Goal: Task Accomplishment & Management: Manage account settings

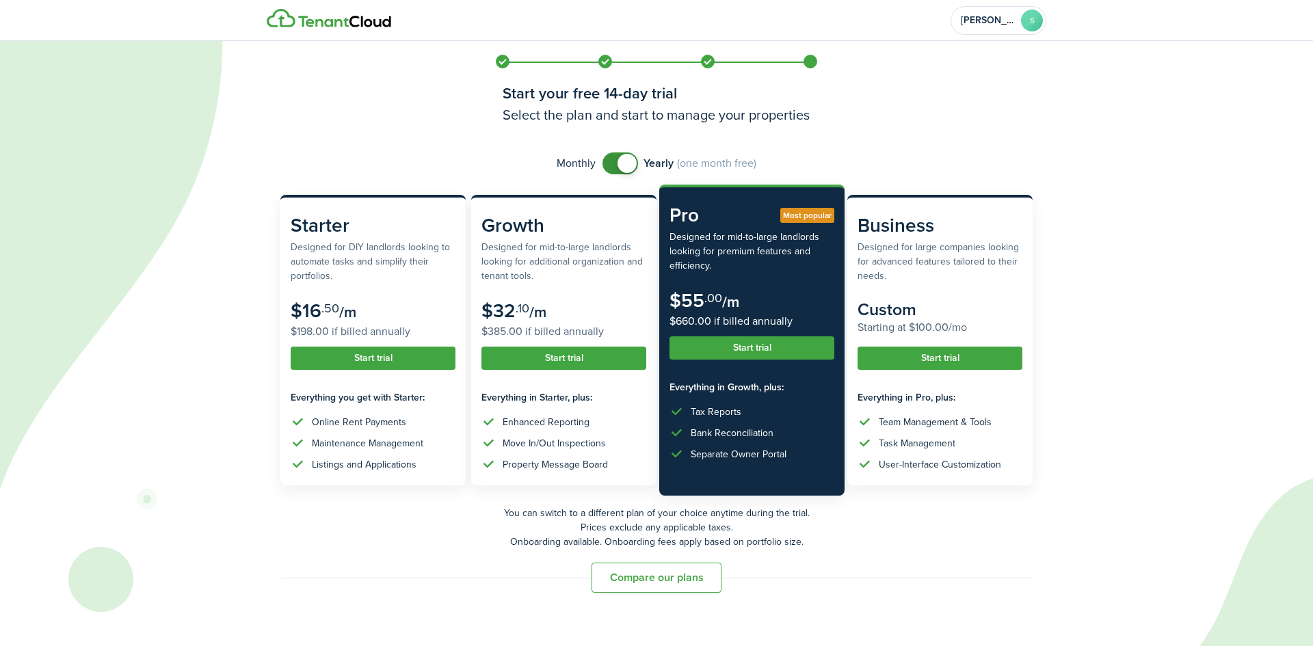
checkbox input "false"
click at [613, 161] on span at bounding box center [620, 164] width 14 height 22
click at [637, 574] on button "Compare our plans" at bounding box center [657, 578] width 130 height 30
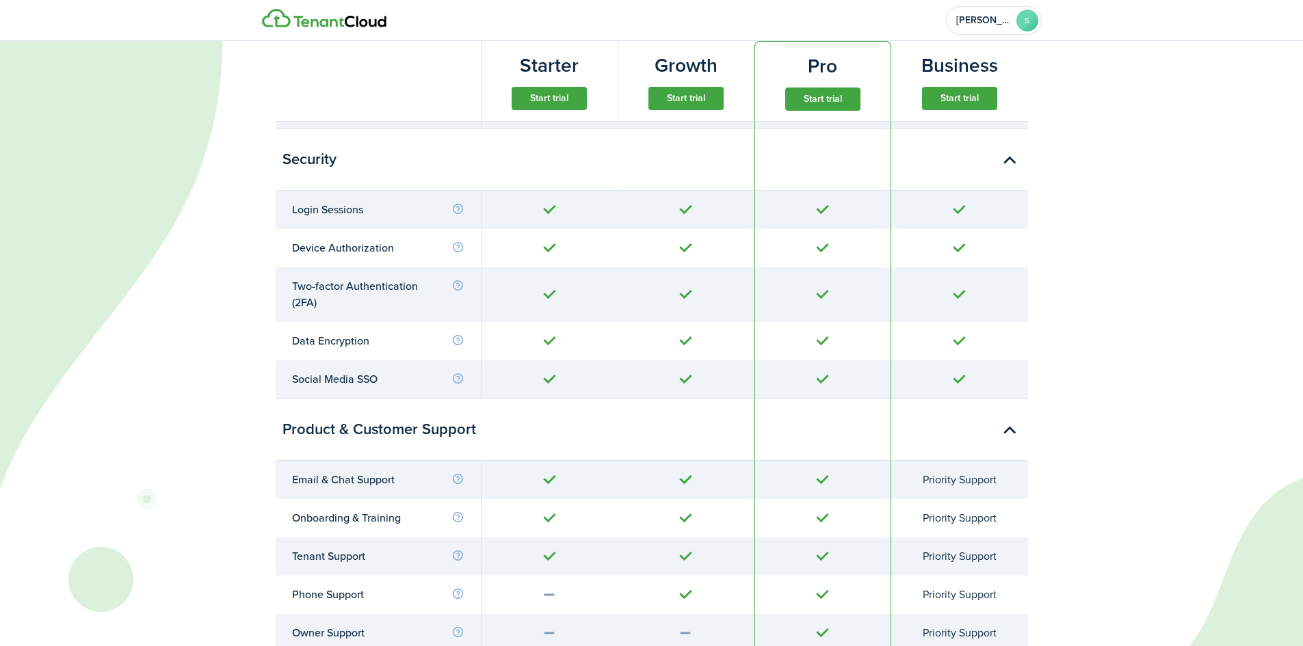
scroll to position [5657, 0]
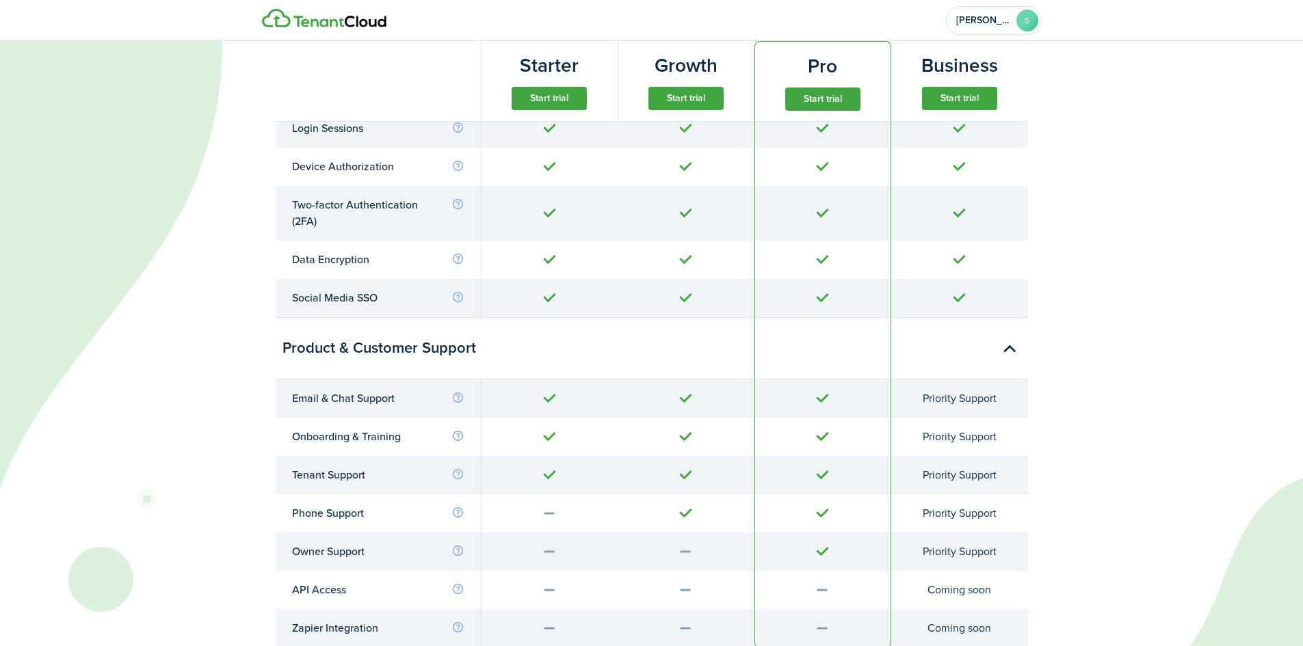
click at [1262, 436] on auth-bg at bounding box center [651, 323] width 1303 height 646
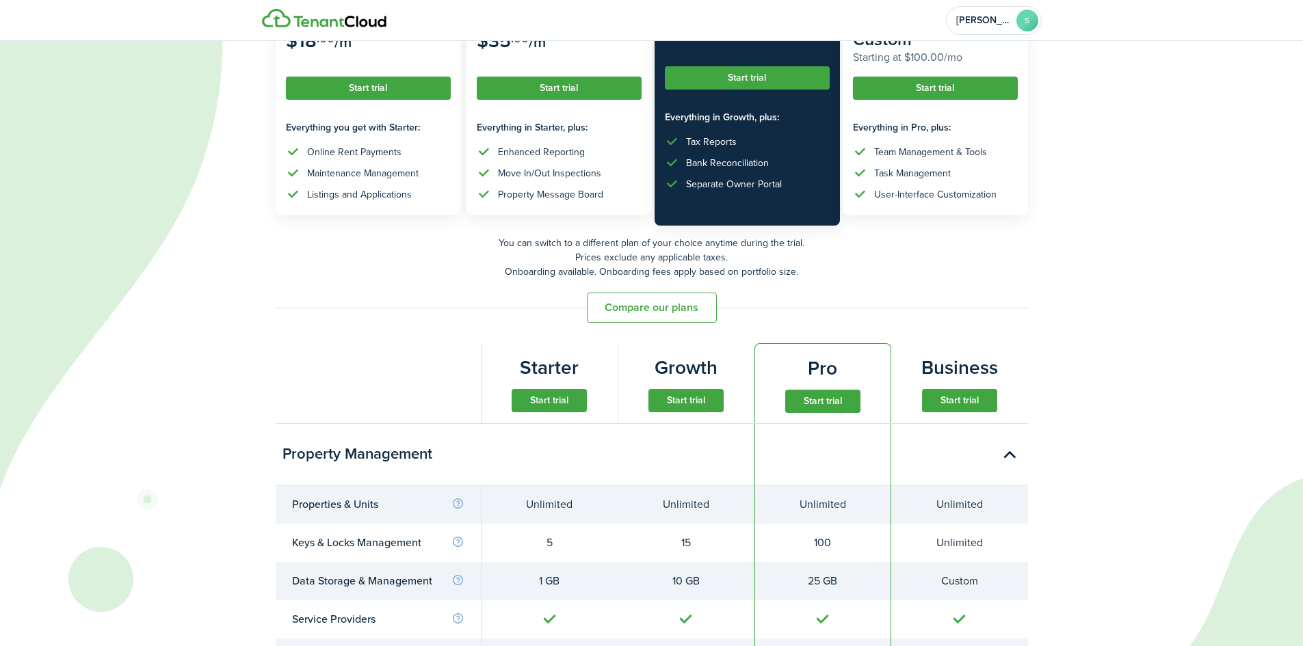
scroll to position [0, 0]
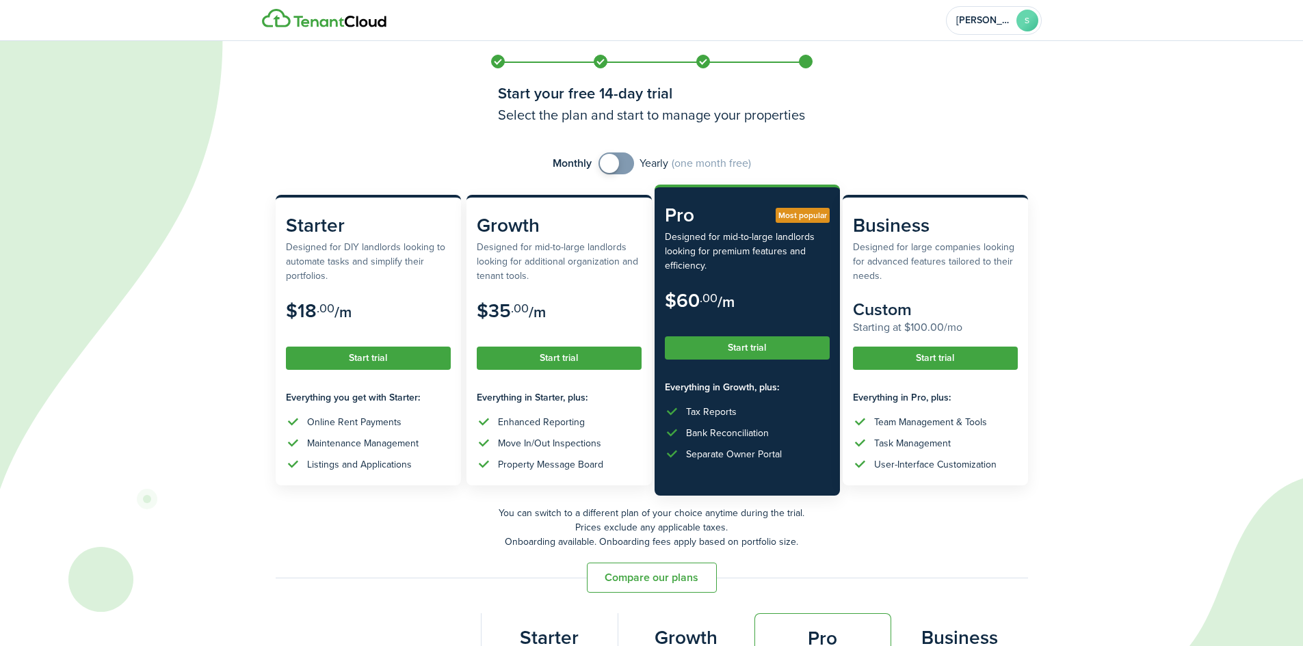
click at [798, 66] on span at bounding box center [805, 61] width 21 height 21
click at [1004, 21] on span "[PERSON_NAME]" at bounding box center [983, 21] width 55 height 10
click at [961, 82] on div "mrsstephthompson@gmail.com" at bounding box center [959, 84] width 131 height 8
click at [868, 68] on avatar-text "ST" at bounding box center [867, 71] width 33 height 33
click at [1127, 109] on icon at bounding box center [574, 323] width 1149 height 646
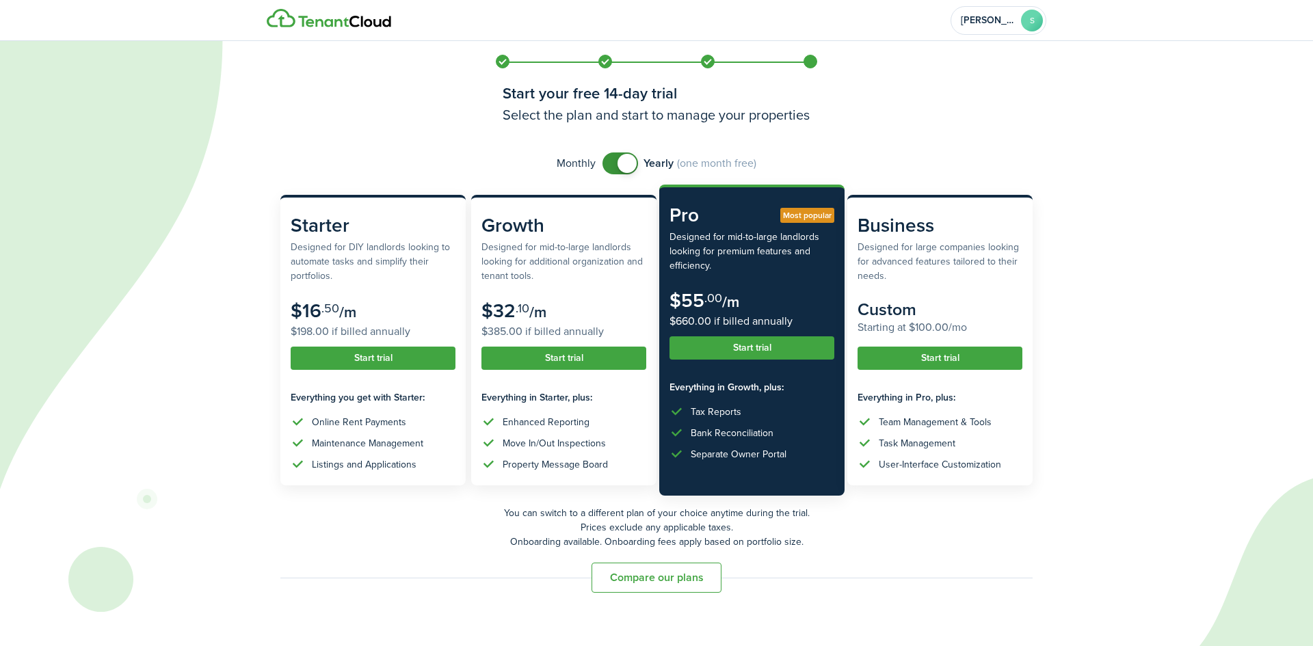
click at [812, 60] on span at bounding box center [810, 61] width 21 height 21
click at [603, 170] on input "checkbox" at bounding box center [680, 164] width 154 height 22
checkbox input "false"
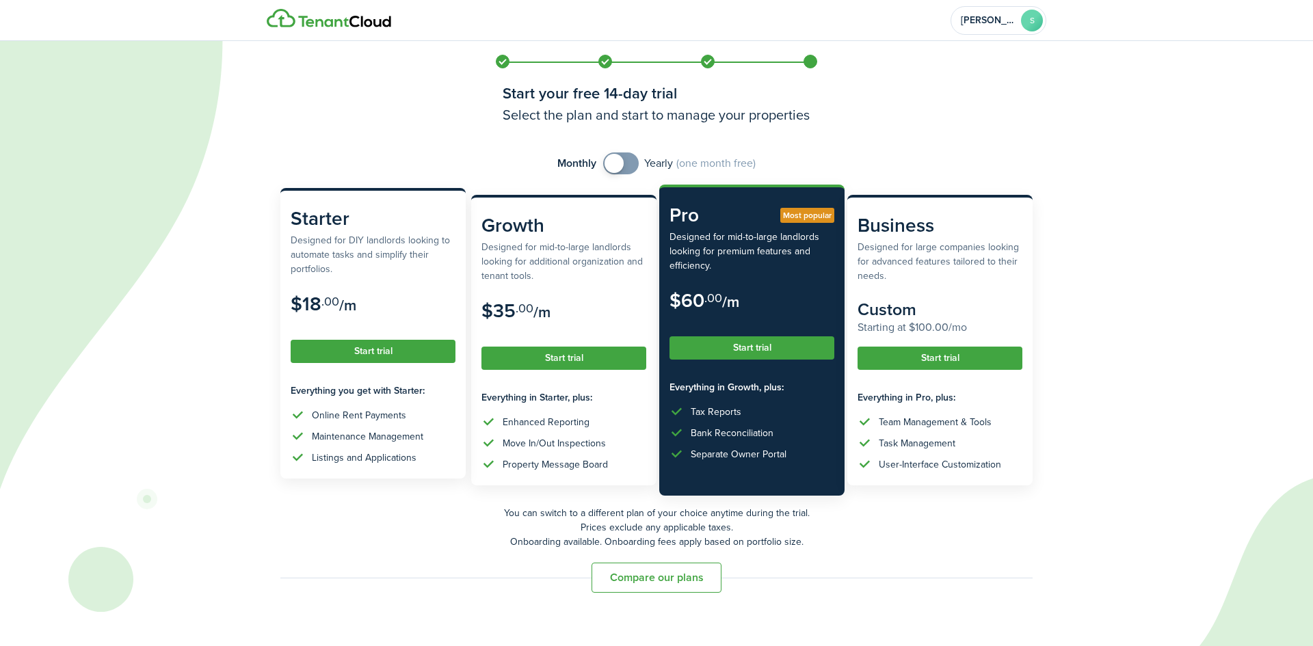
click at [417, 371] on subscription-pricing-card "Starter Designed for DIY landlords looking to automate tasks and simplify their…" at bounding box center [372, 333] width 185 height 291
click at [414, 235] on subscription-pricing-card-description "Designed for DIY landlords looking to automate tasks and simplify their portfol…" at bounding box center [373, 254] width 165 height 43
click at [384, 258] on subscription-pricing-card-description "Designed for DIY landlords looking to automate tasks and simplify their portfol…" at bounding box center [373, 254] width 165 height 43
click at [330, 250] on subscription-pricing-card-description "Designed for DIY landlords looking to automate tasks and simplify their portfol…" at bounding box center [373, 254] width 165 height 43
click at [393, 253] on subscription-pricing-card-description "Designed for DIY landlords looking to automate tasks and simplify their portfol…" at bounding box center [373, 254] width 165 height 43
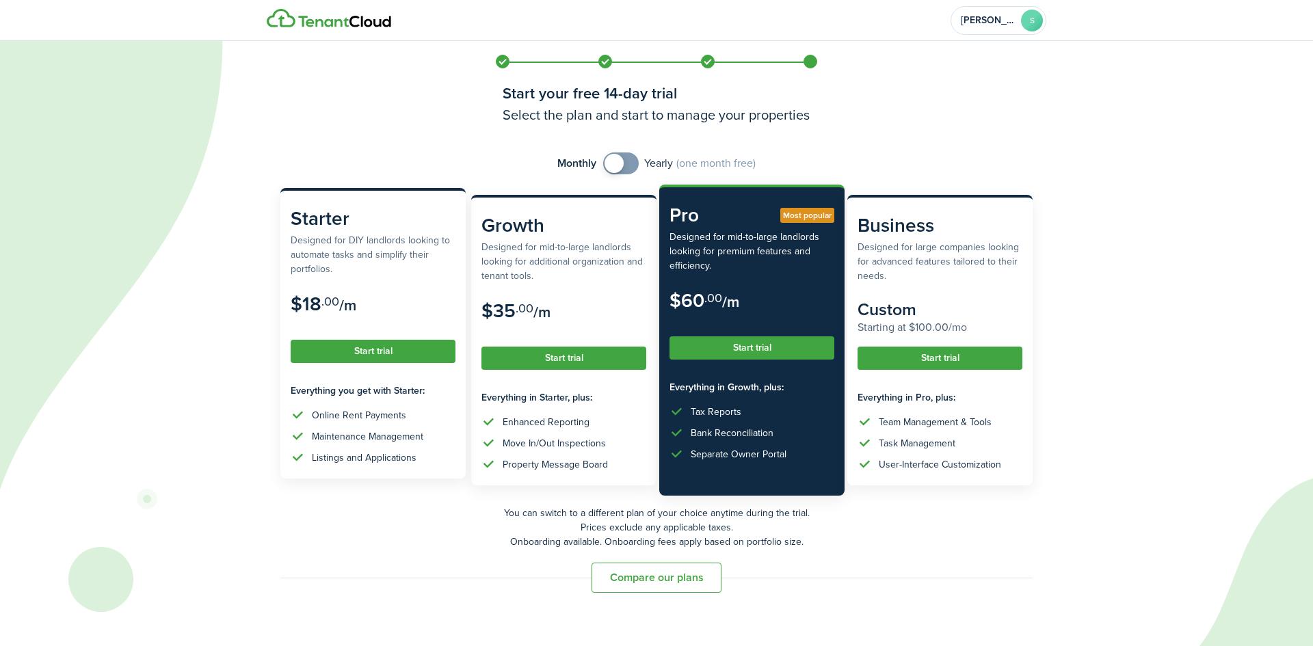
click at [406, 349] on button "Start trial" at bounding box center [373, 351] width 165 height 23
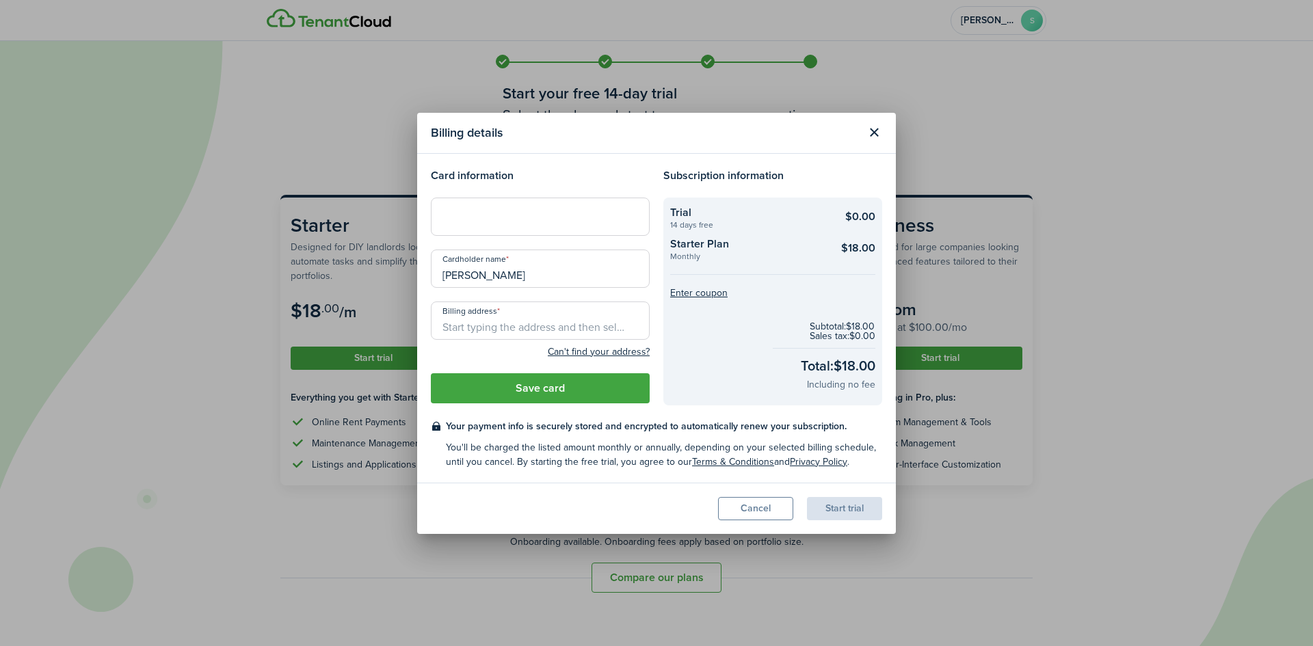
click at [483, 338] on input "Billing address" at bounding box center [540, 321] width 219 height 38
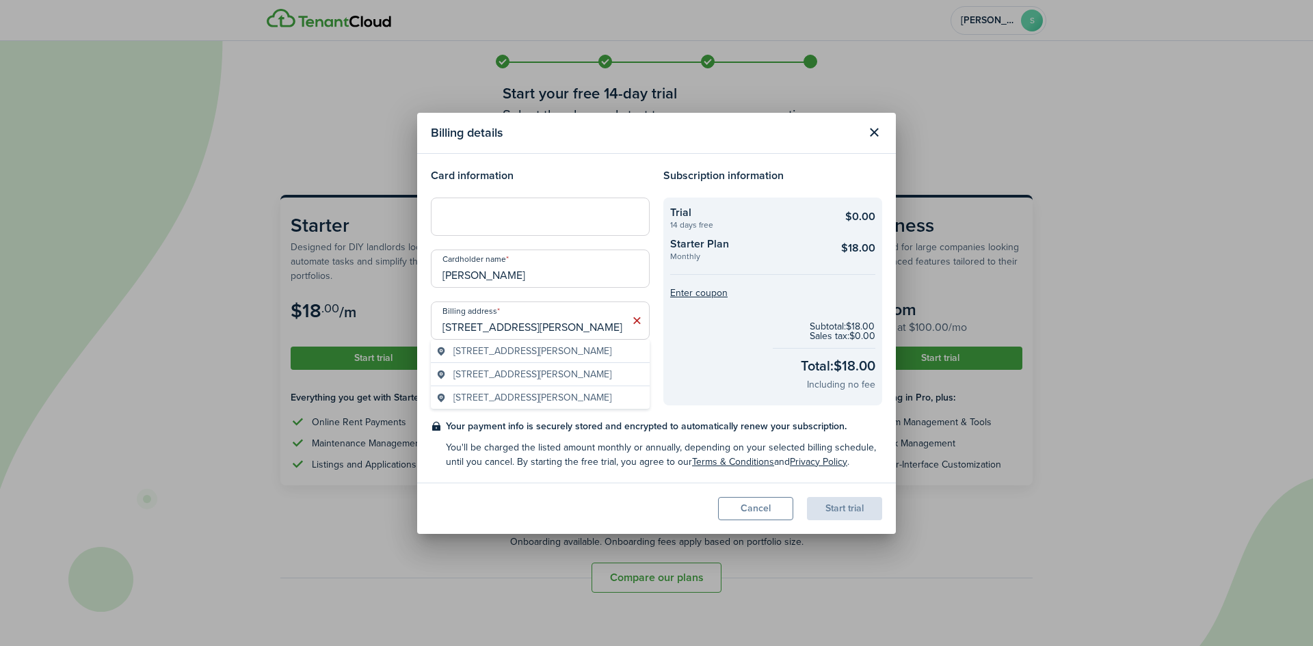
click at [611, 352] on span "1265 Johnny Hall Road, Burns, TN, USA" at bounding box center [532, 351] width 158 height 14
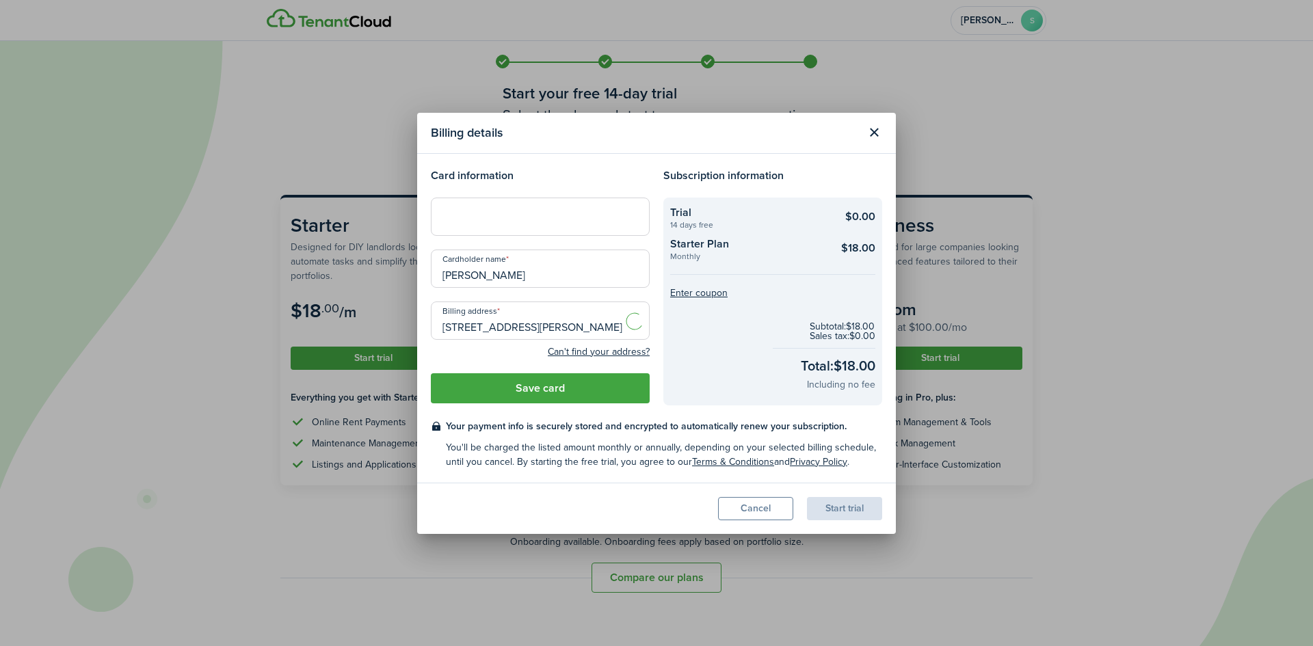
type input "1265 Johnny Hall Rd, Burns, TN 37029, USA"
click at [618, 392] on button "Save card" at bounding box center [540, 388] width 219 height 30
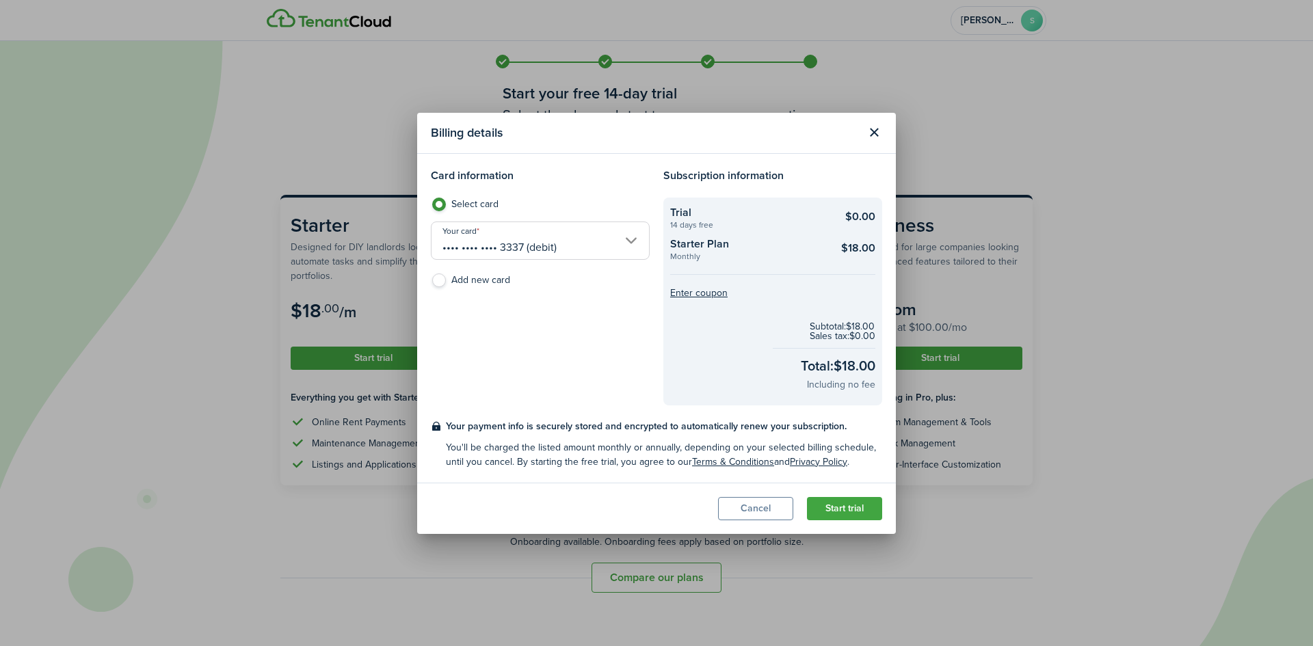
click at [828, 505] on button "Start trial" at bounding box center [844, 508] width 75 height 23
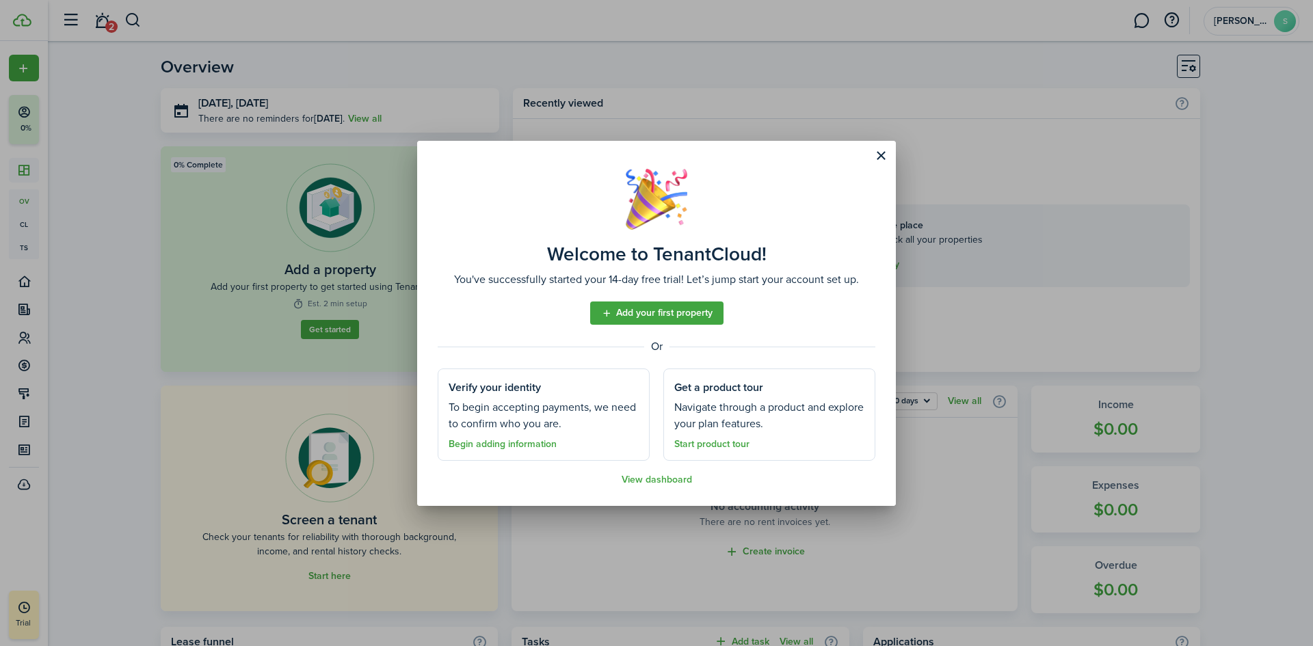
click at [879, 153] on button "Close modal" at bounding box center [880, 155] width 23 height 23
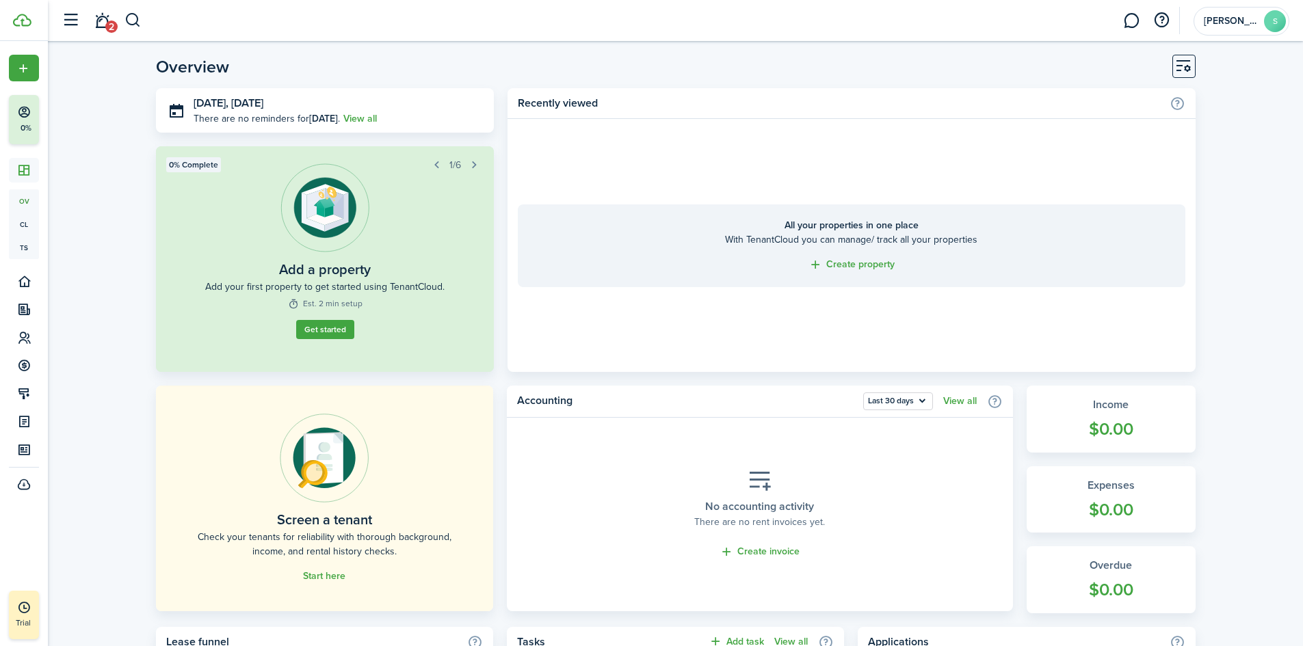
click at [1187, 66] on button "Customise" at bounding box center [1183, 66] width 23 height 23
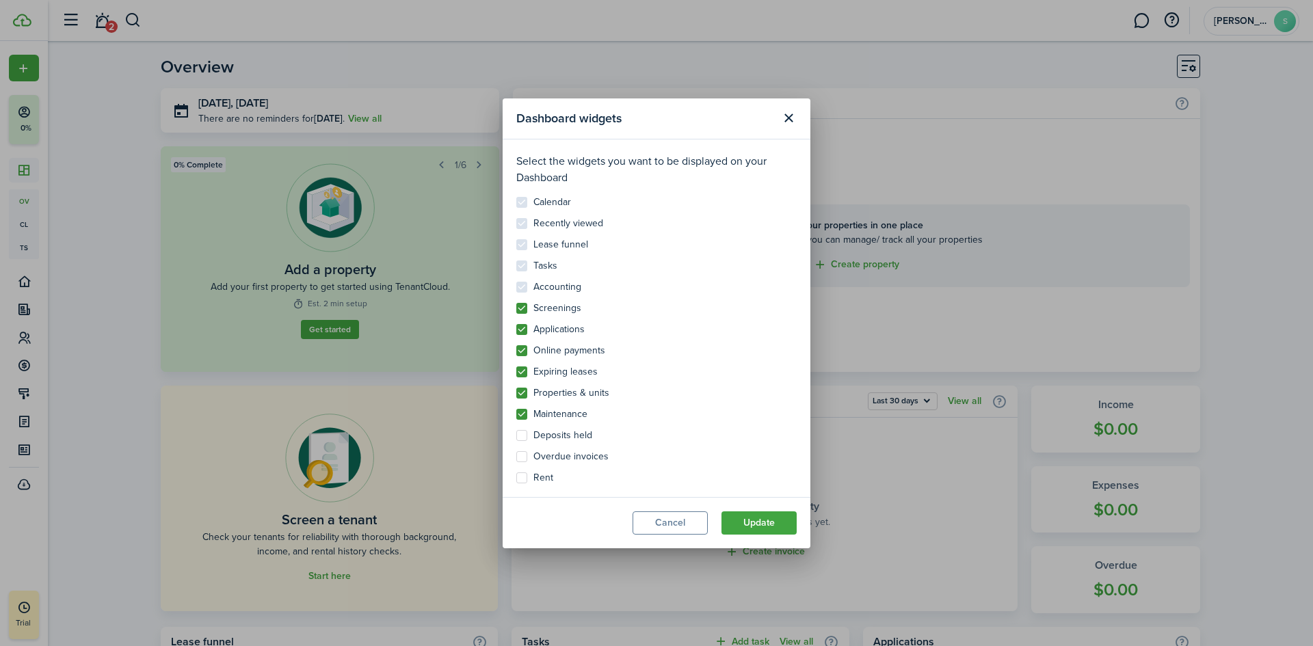
click at [792, 121] on button "Close modal" at bounding box center [788, 118] width 23 height 23
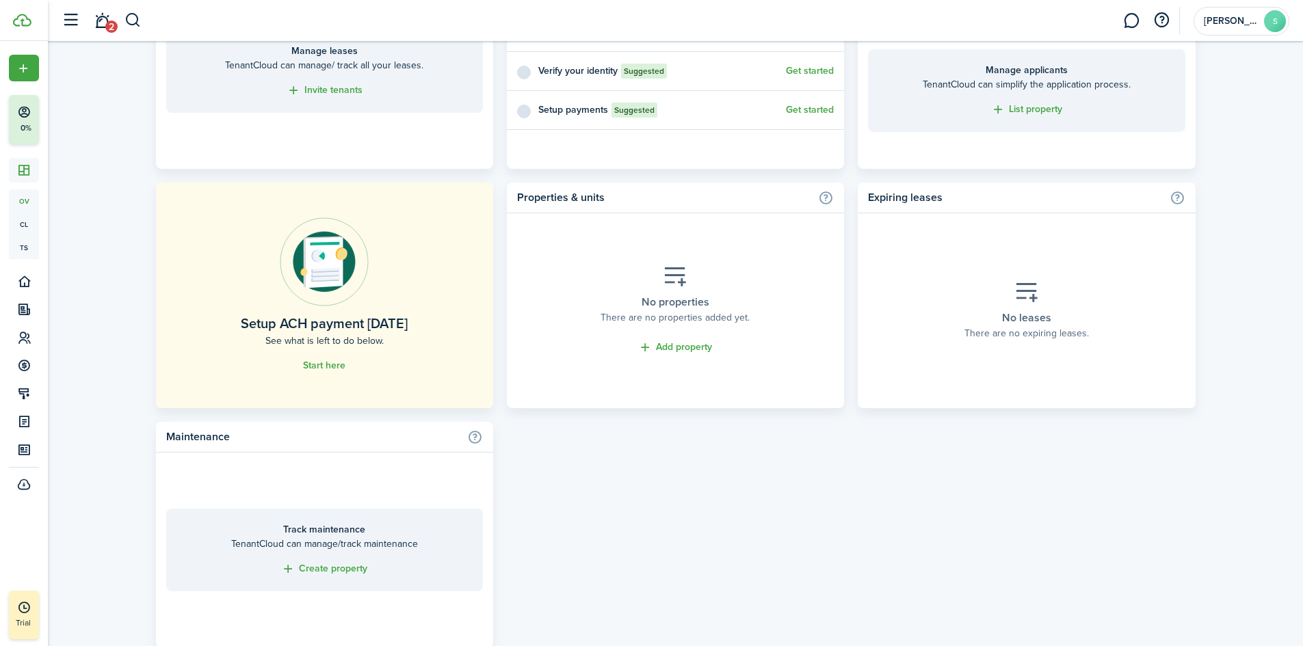
scroll to position [723, 0]
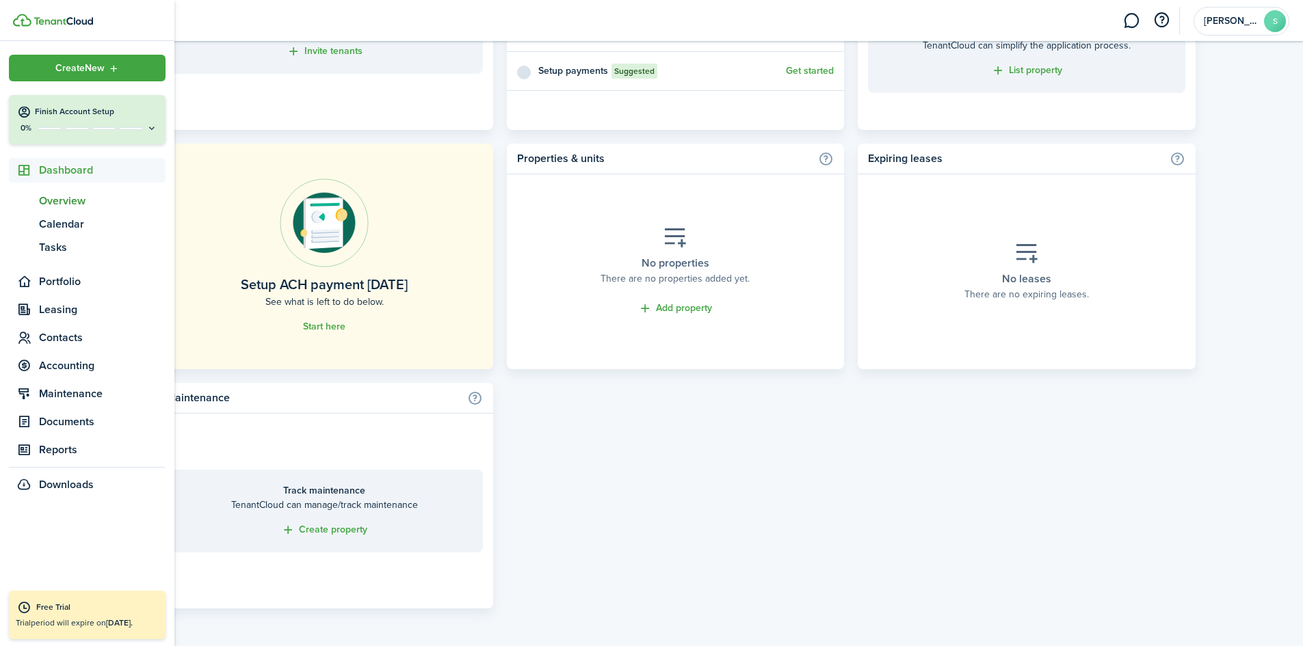
click at [43, 608] on div "Free Trial" at bounding box center [97, 608] width 122 height 14
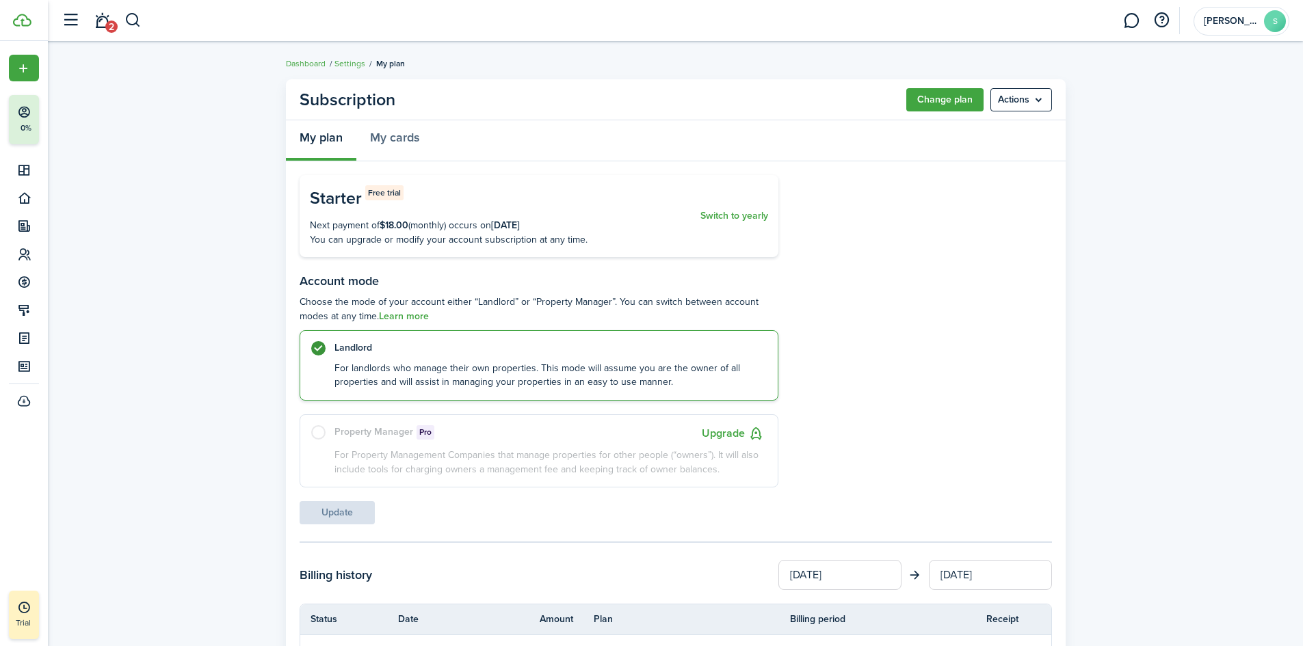
click at [930, 103] on button "Change plan" at bounding box center [944, 99] width 77 height 23
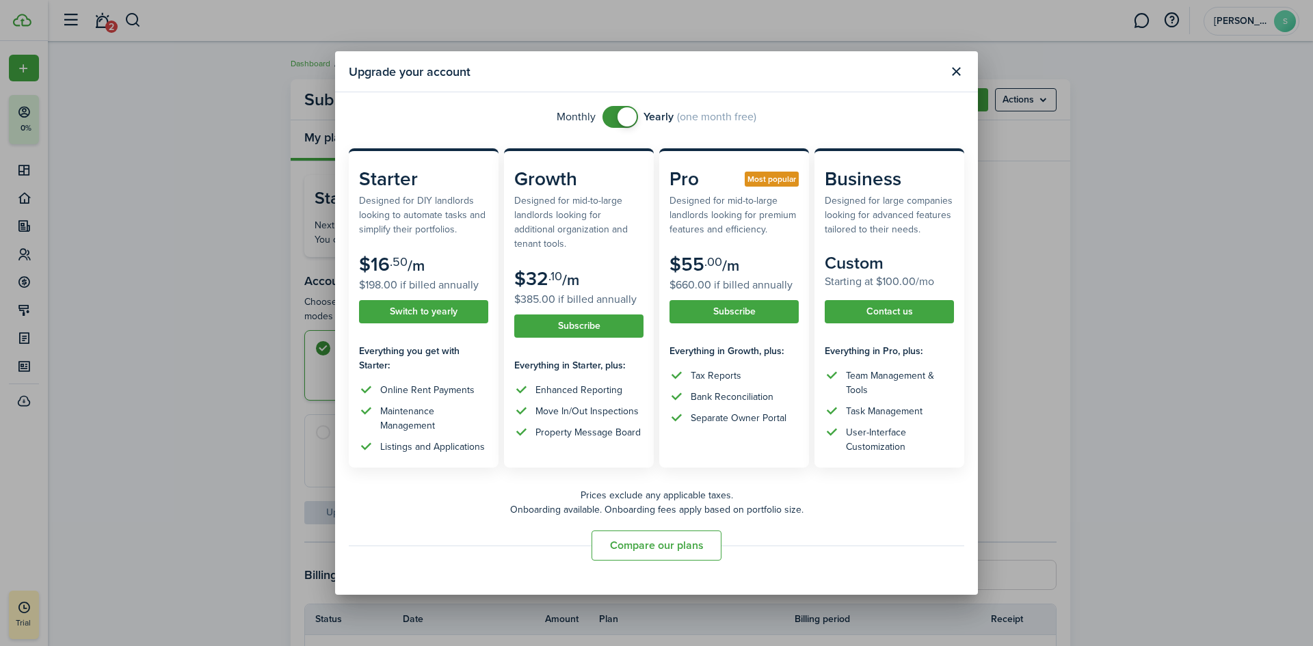
click at [965, 72] on button "Close modal" at bounding box center [955, 71] width 23 height 23
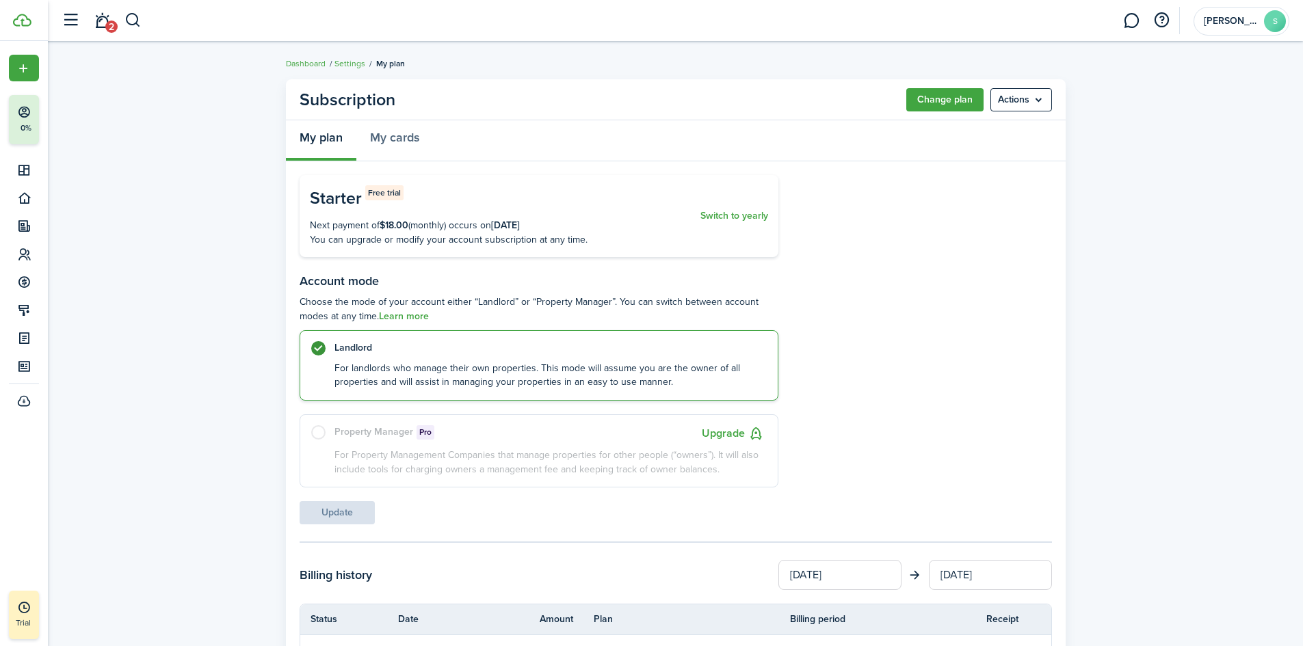
click at [341, 59] on link "Settings" at bounding box center [349, 63] width 31 height 12
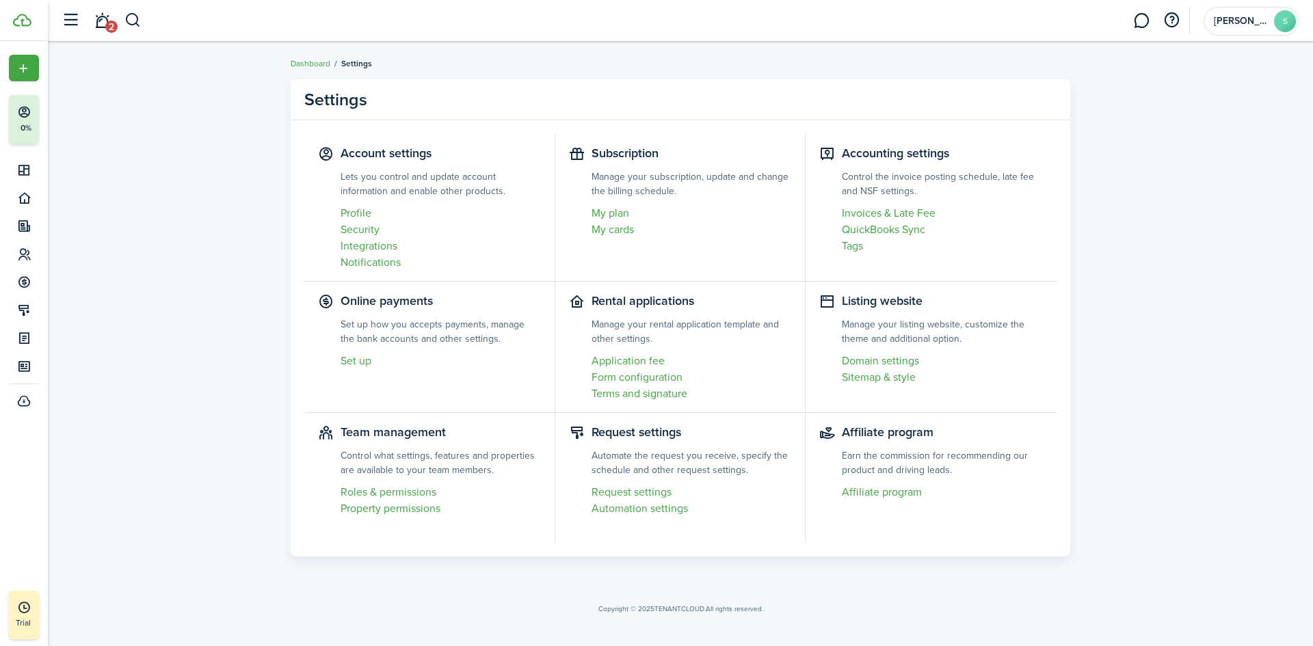
click at [622, 212] on link "My plan" at bounding box center [692, 213] width 200 height 16
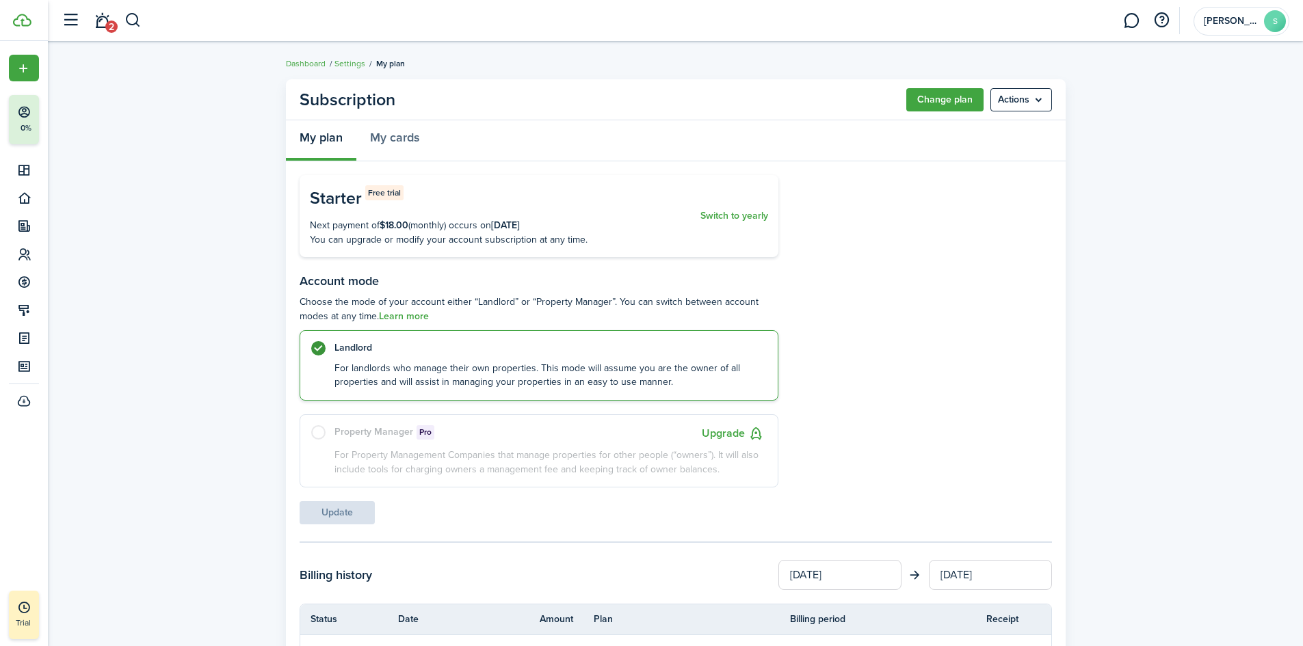
click at [490, 362] on p "For landlords who manage their own properties. This mode will assume you are th…" at bounding box center [548, 376] width 429 height 28
click at [966, 98] on button "Change plan" at bounding box center [944, 99] width 77 height 23
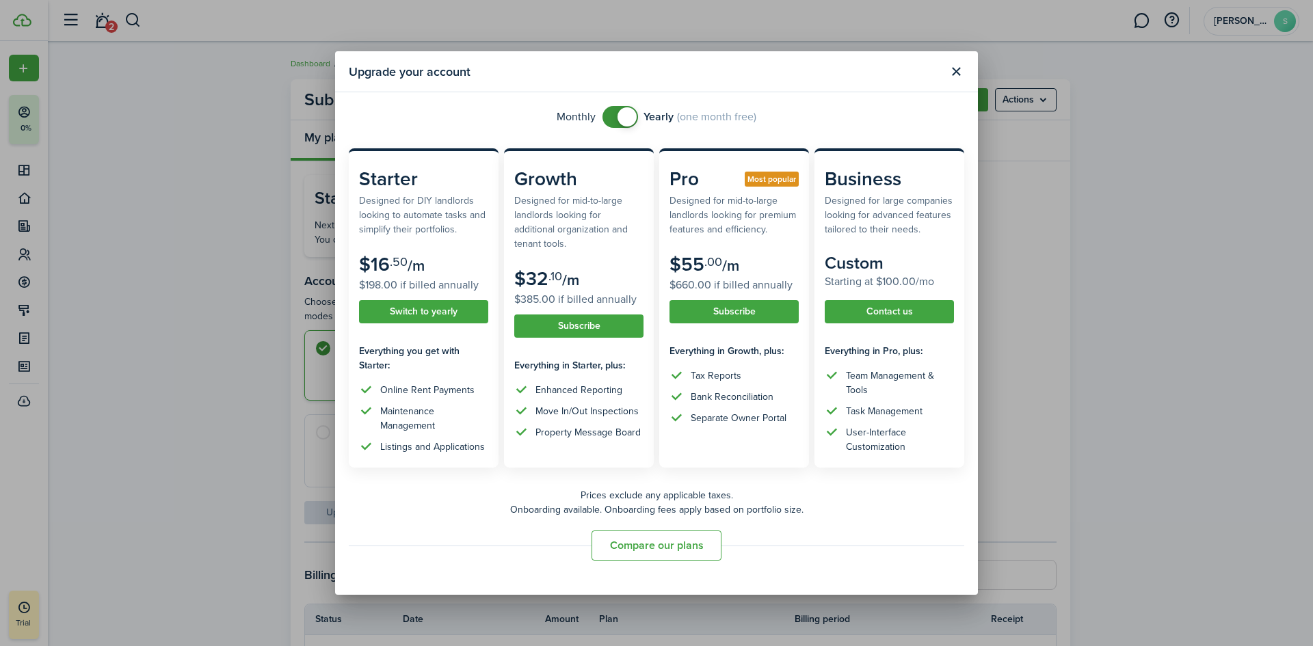
click at [960, 71] on button "Close modal" at bounding box center [955, 71] width 23 height 23
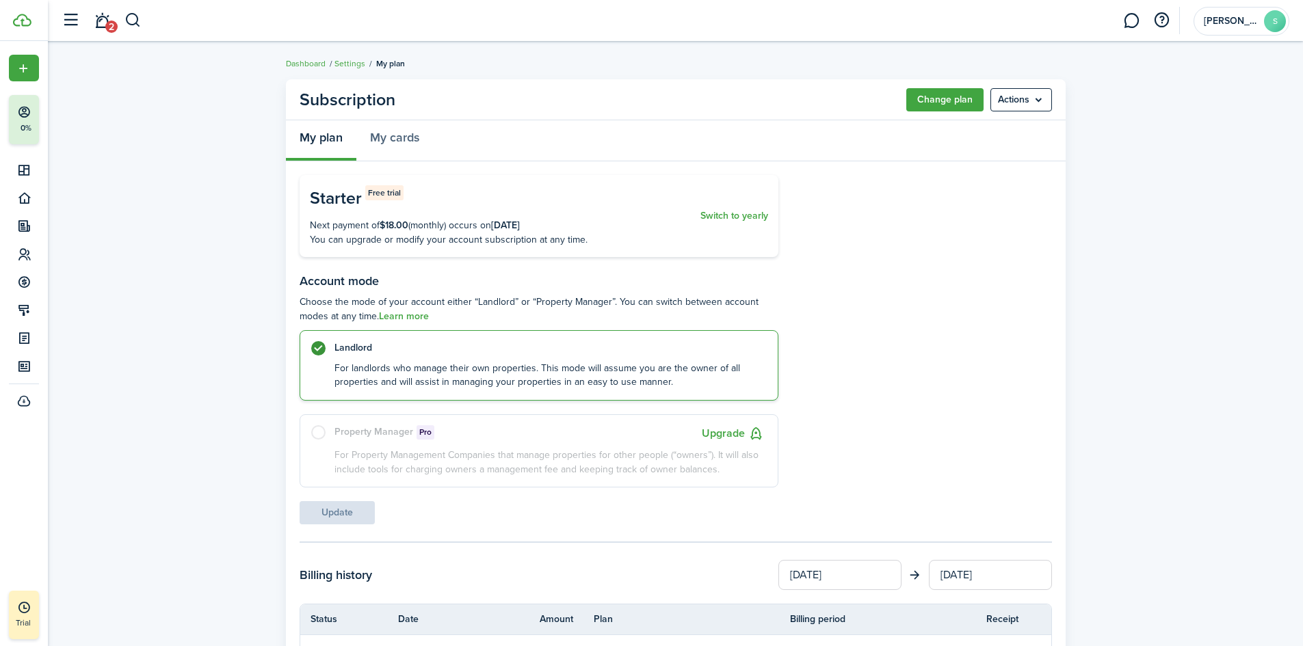
click at [357, 62] on link "Settings" at bounding box center [349, 63] width 31 height 12
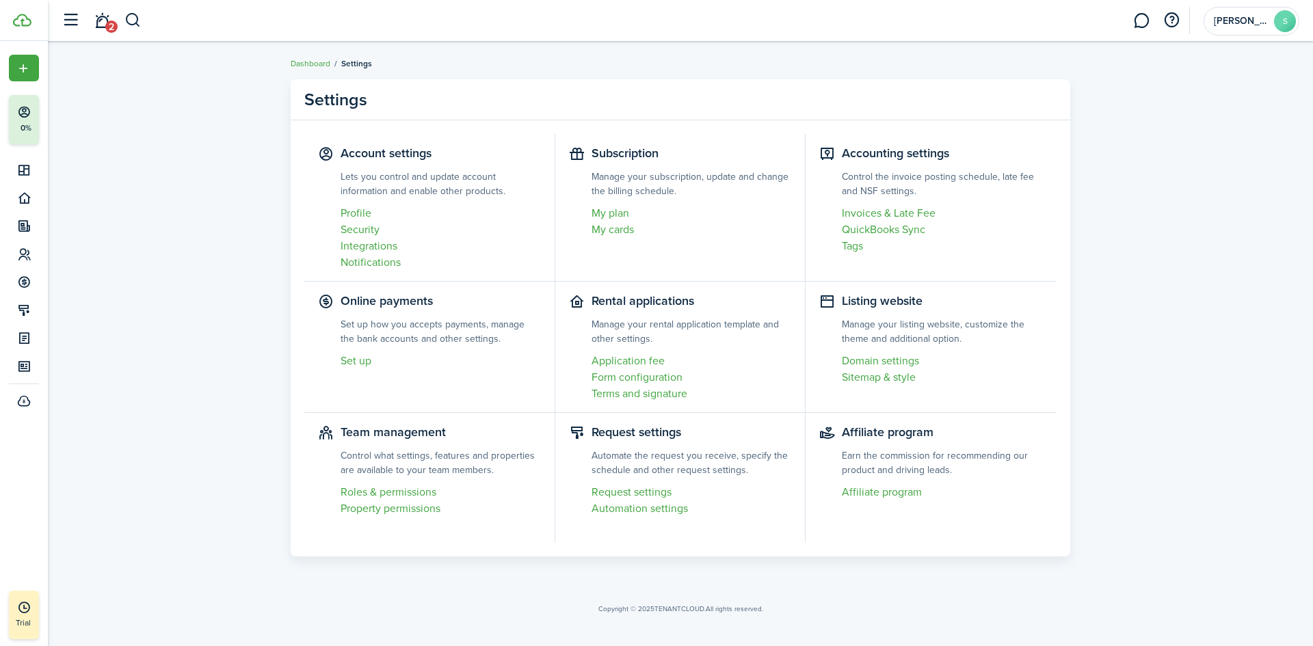
click at [613, 217] on link "My plan" at bounding box center [692, 213] width 200 height 16
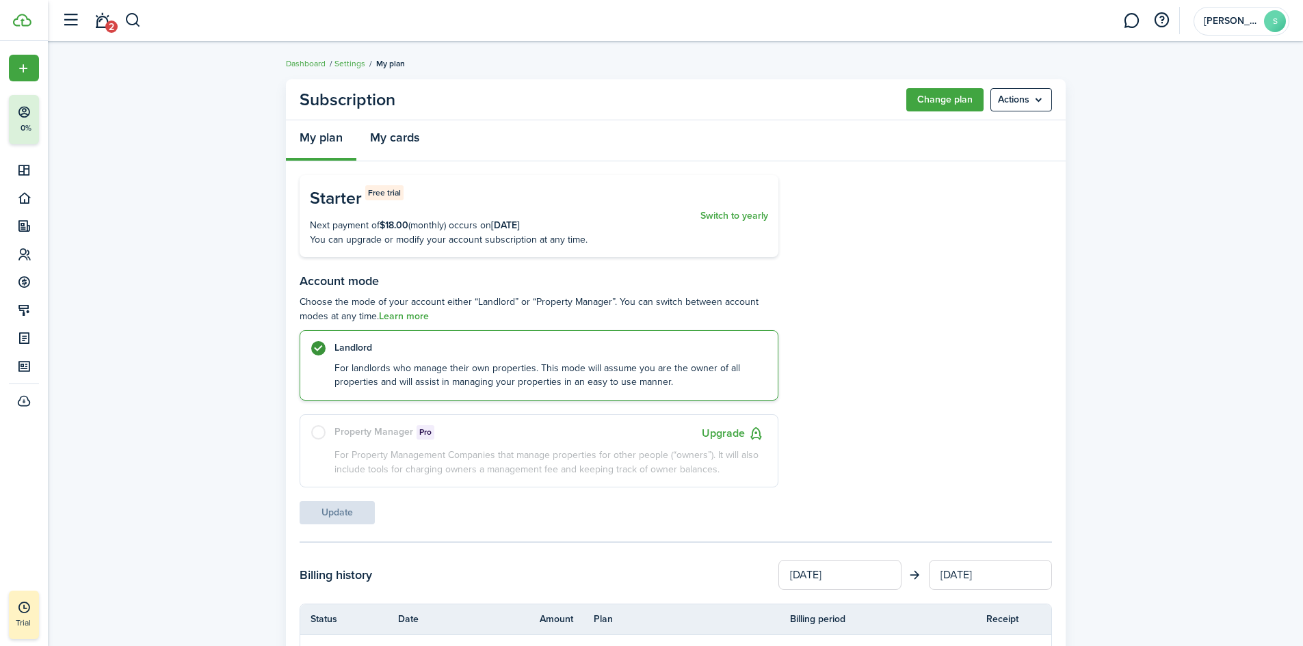
click at [381, 140] on link "My cards" at bounding box center [394, 140] width 77 height 41
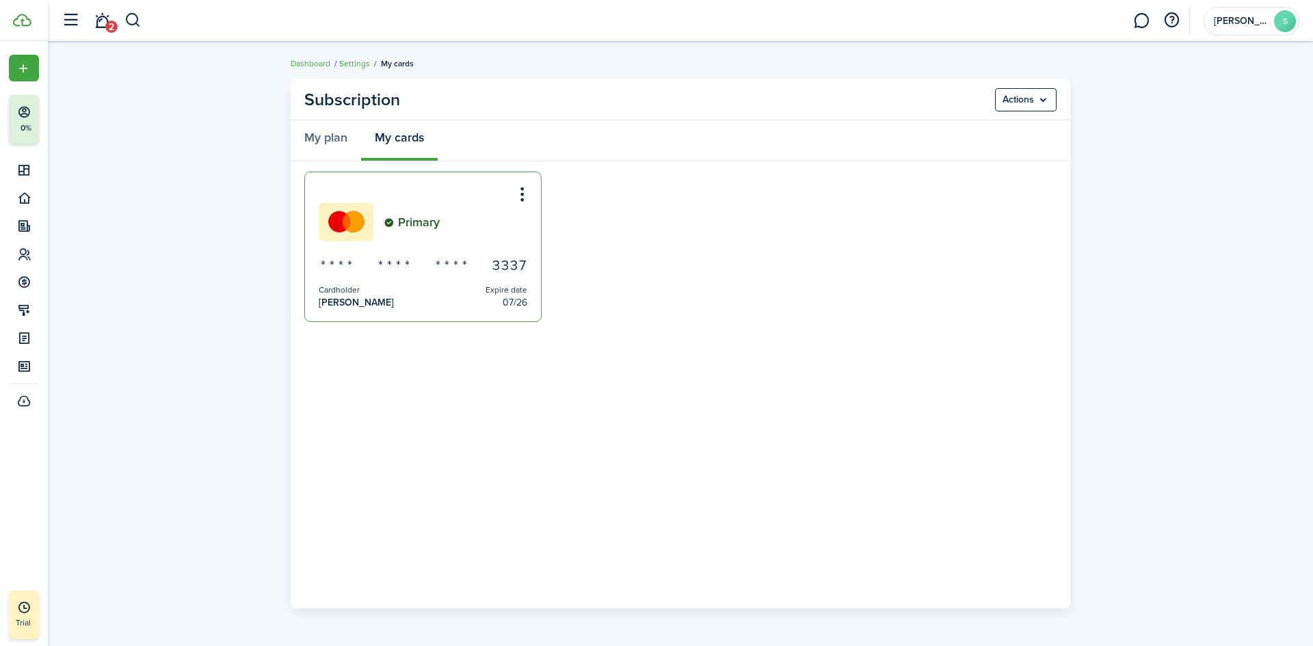
click at [525, 198] on menu-btn-icon "Open menu" at bounding box center [522, 194] width 23 height 23
click at [486, 221] on button "Edit" at bounding box center [474, 225] width 120 height 24
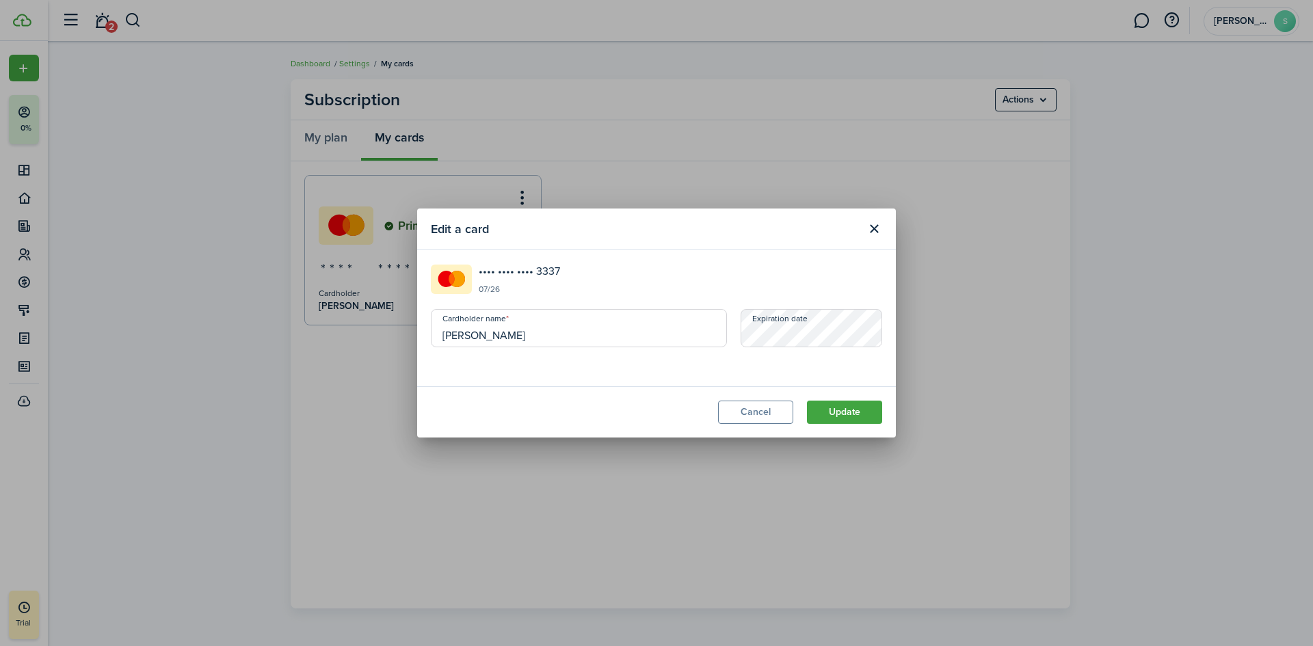
click at [765, 414] on button "Cancel" at bounding box center [755, 412] width 75 height 23
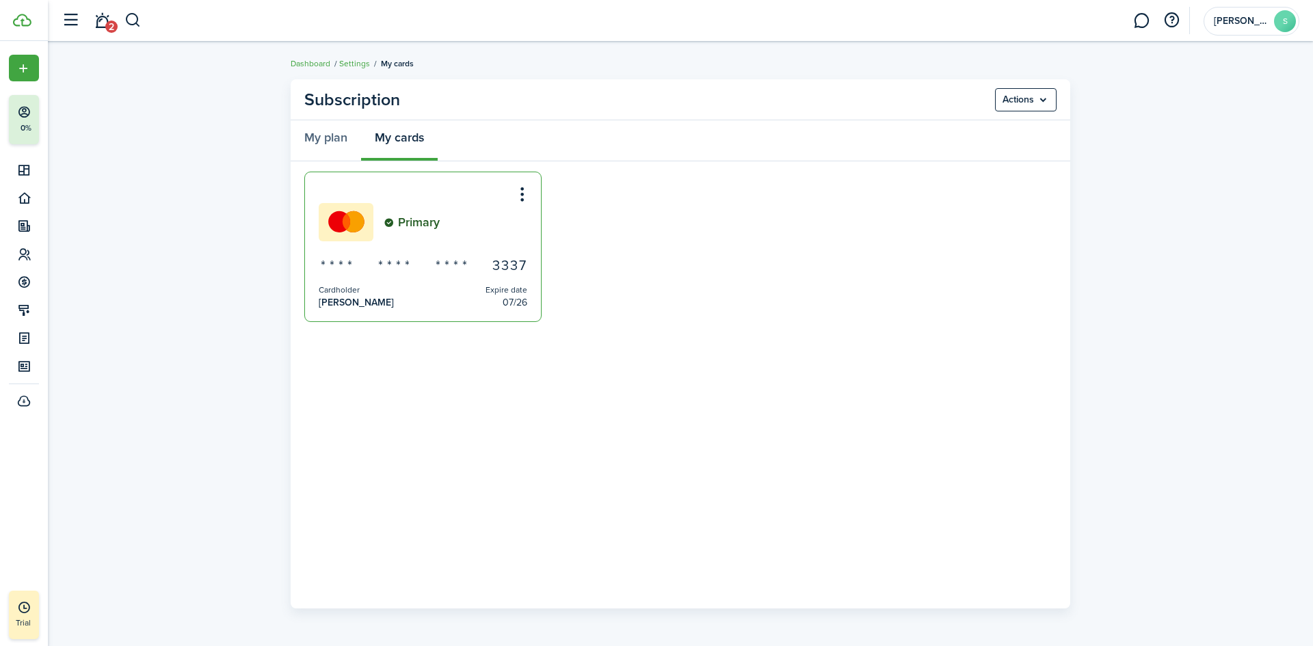
click at [519, 196] on menu-btn-icon "Open menu" at bounding box center [522, 194] width 23 height 23
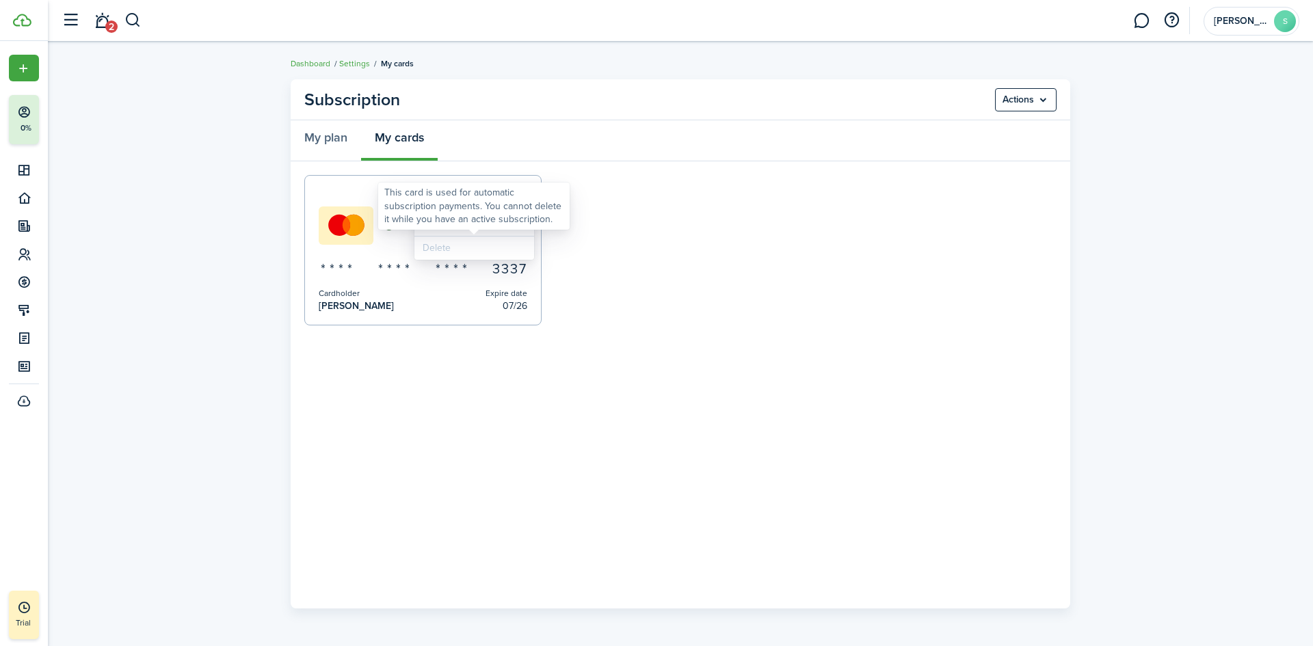
click at [514, 246] on span "Delete" at bounding box center [474, 248] width 120 height 23
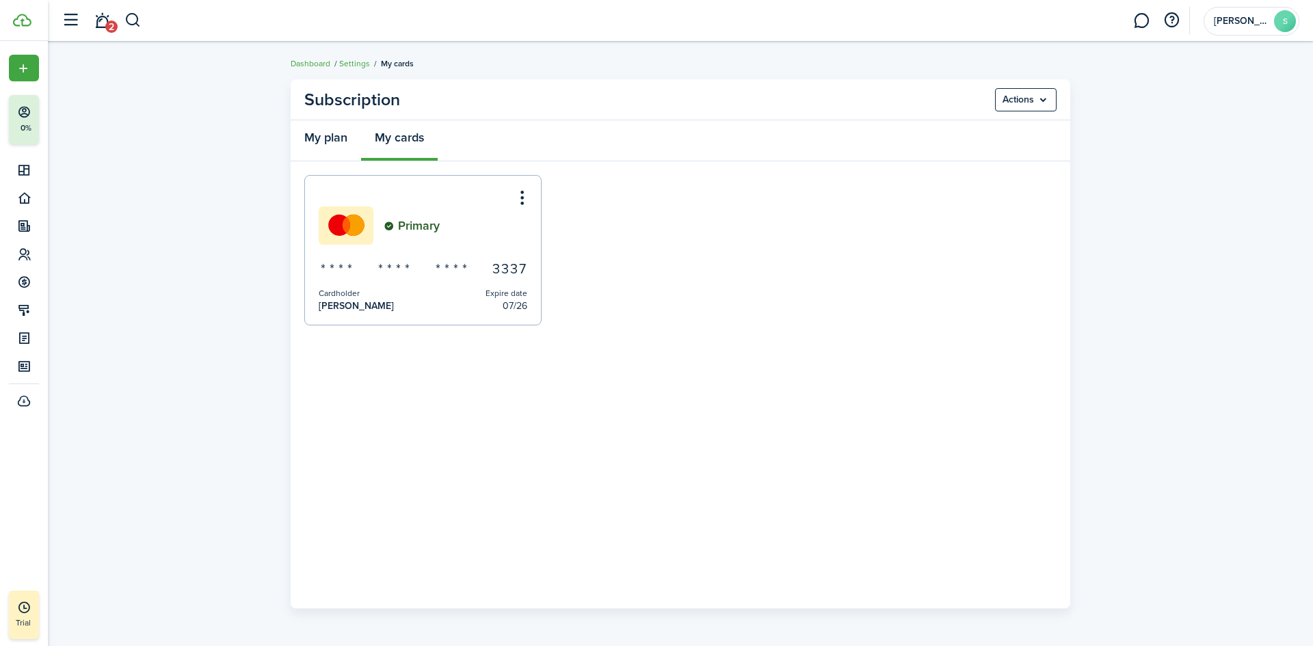
click at [328, 142] on link "My plan" at bounding box center [326, 140] width 70 height 41
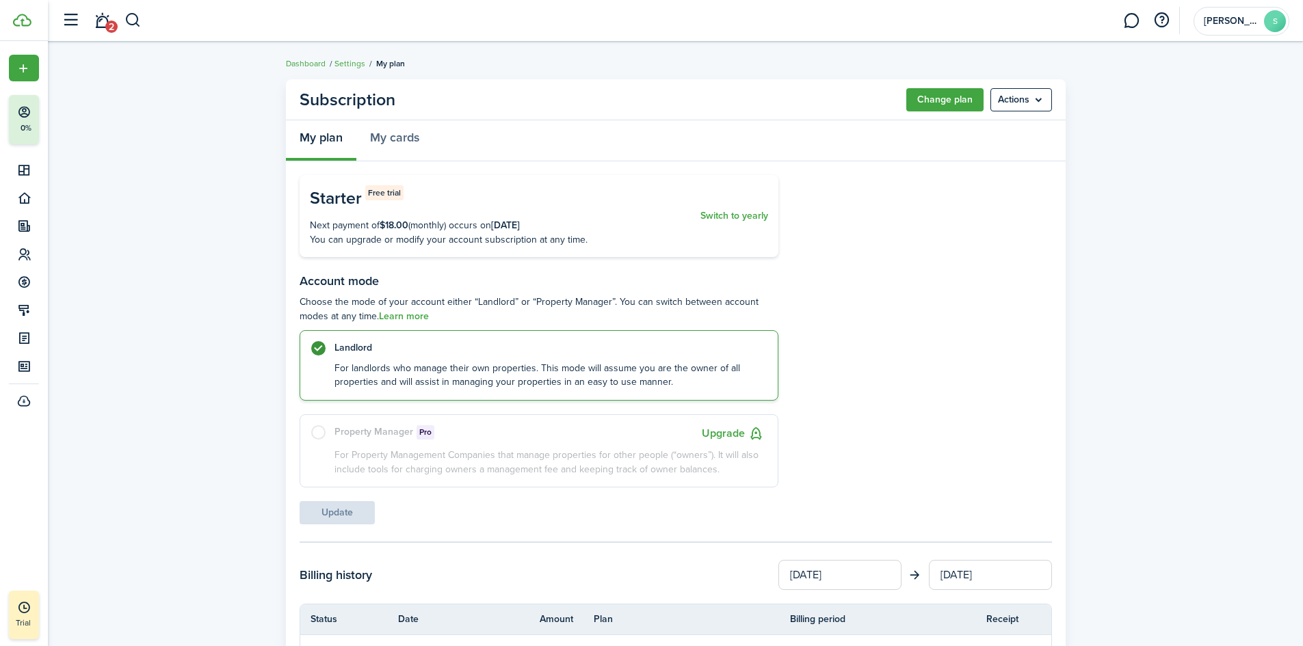
click at [1007, 101] on menu-btn "Actions" at bounding box center [1021, 99] width 62 height 23
click at [999, 127] on button "Cancel subscription" at bounding box center [992, 129] width 120 height 23
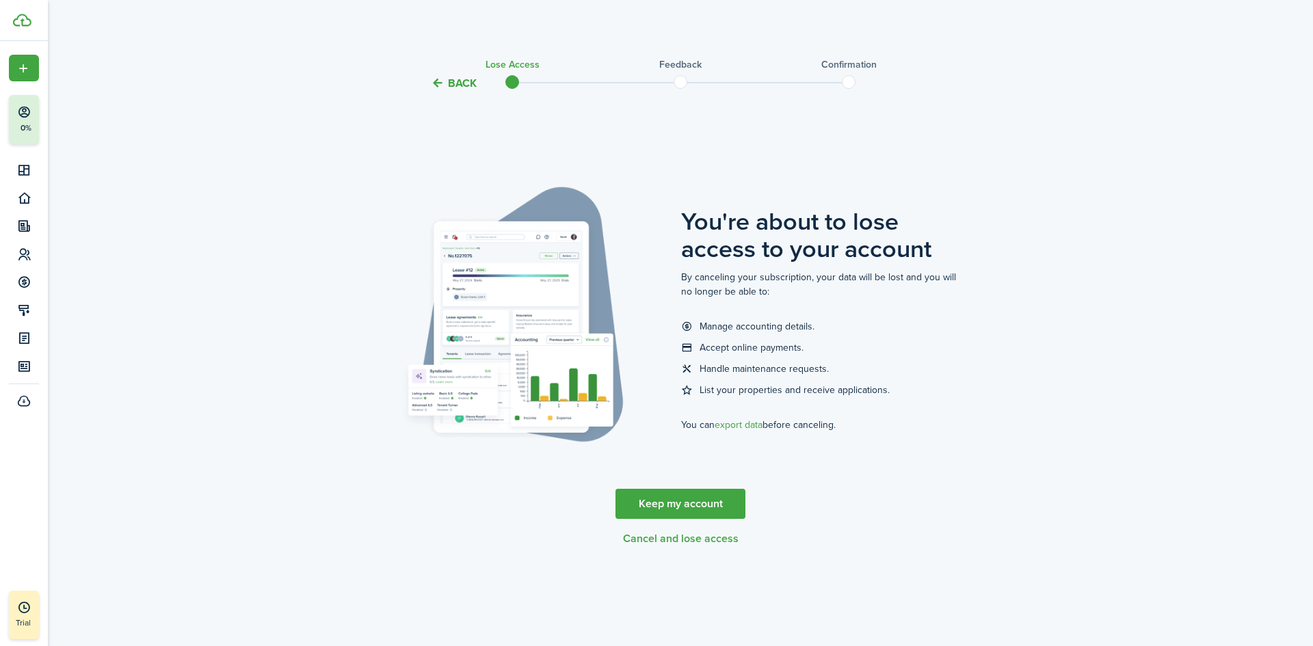
click at [715, 541] on button "Cancel and lose access" at bounding box center [681, 539] width 116 height 12
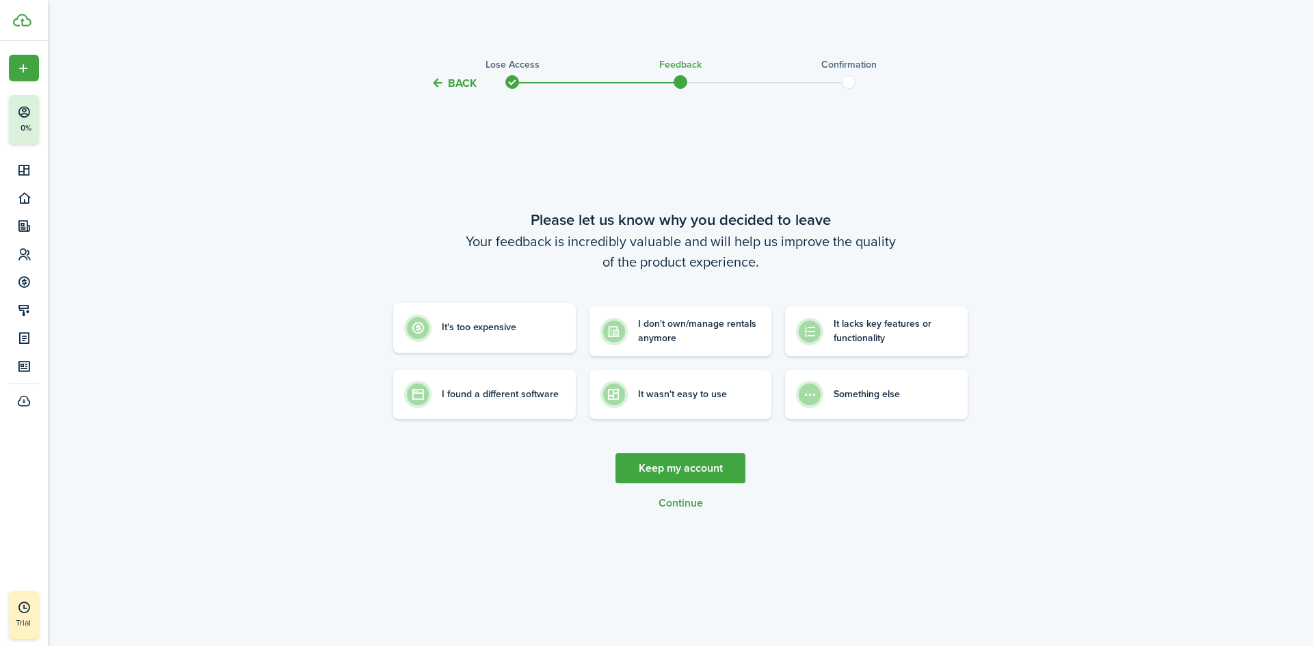
click at [503, 327] on control-radio-card-description "It's too expensive" at bounding box center [479, 328] width 75 height 14
click at [678, 503] on button "Continue" at bounding box center [681, 503] width 44 height 12
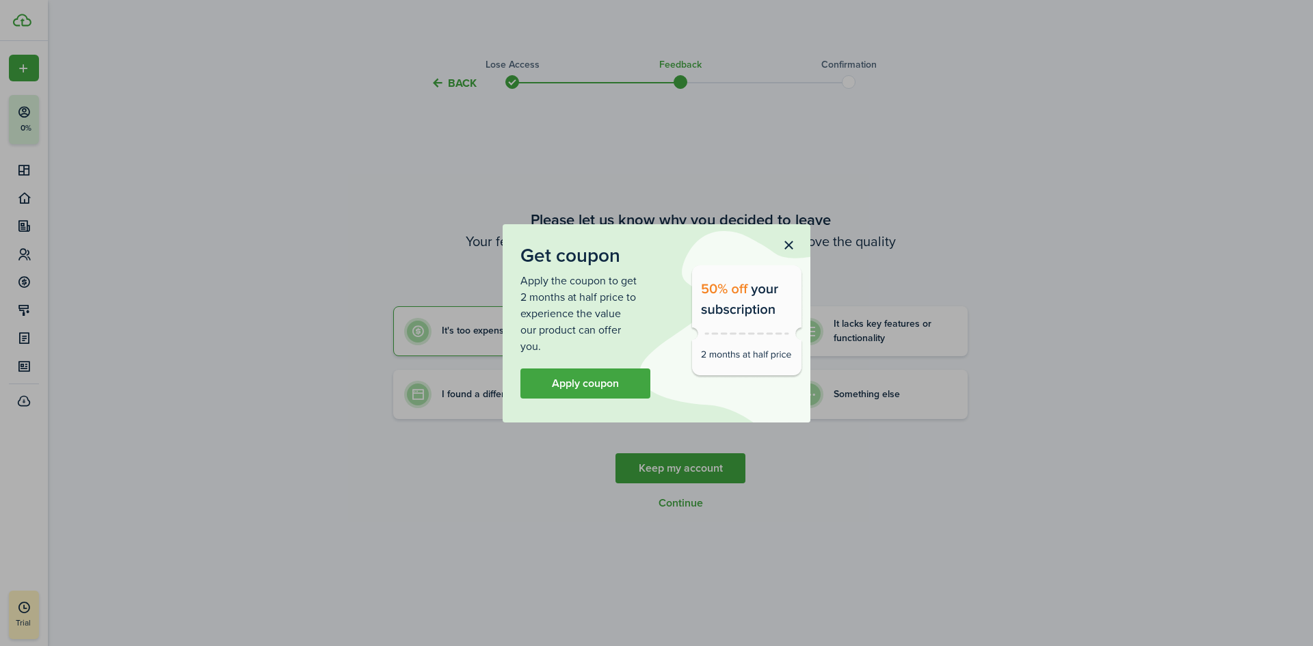
click at [796, 241] on button "button" at bounding box center [788, 246] width 23 height 23
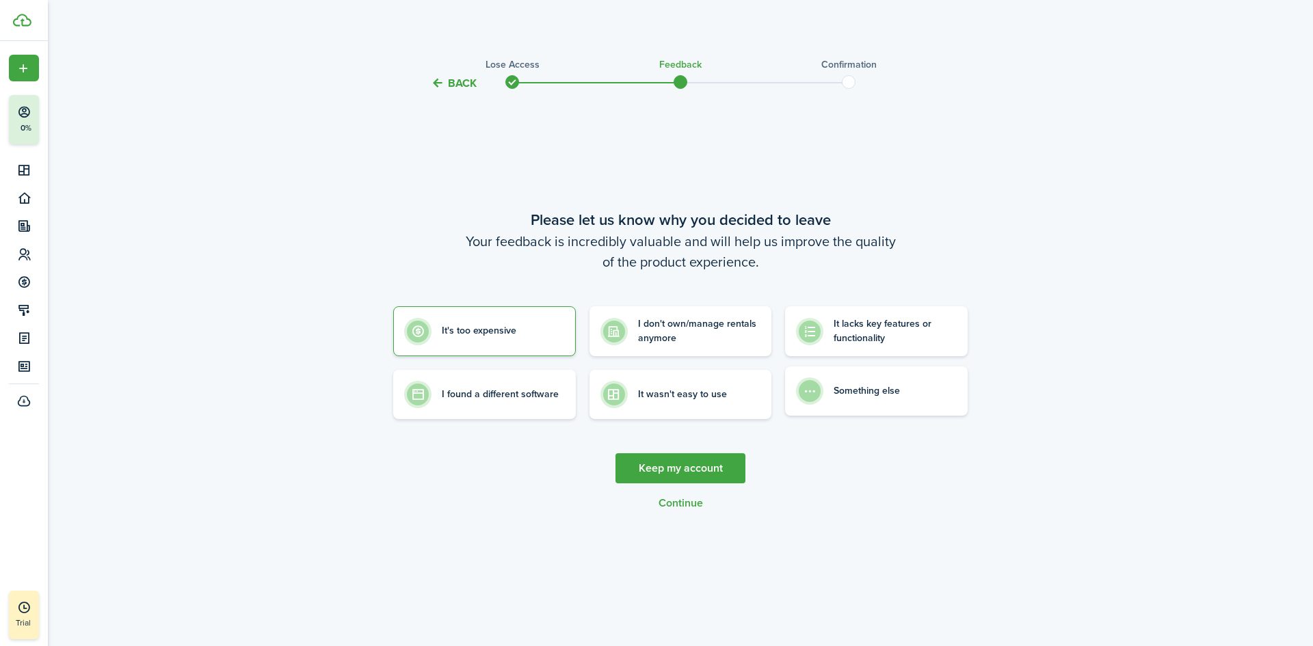
click at [838, 390] on control-radio-card-description "Something else" at bounding box center [867, 391] width 66 height 14
radio input "false"
radio input "true"
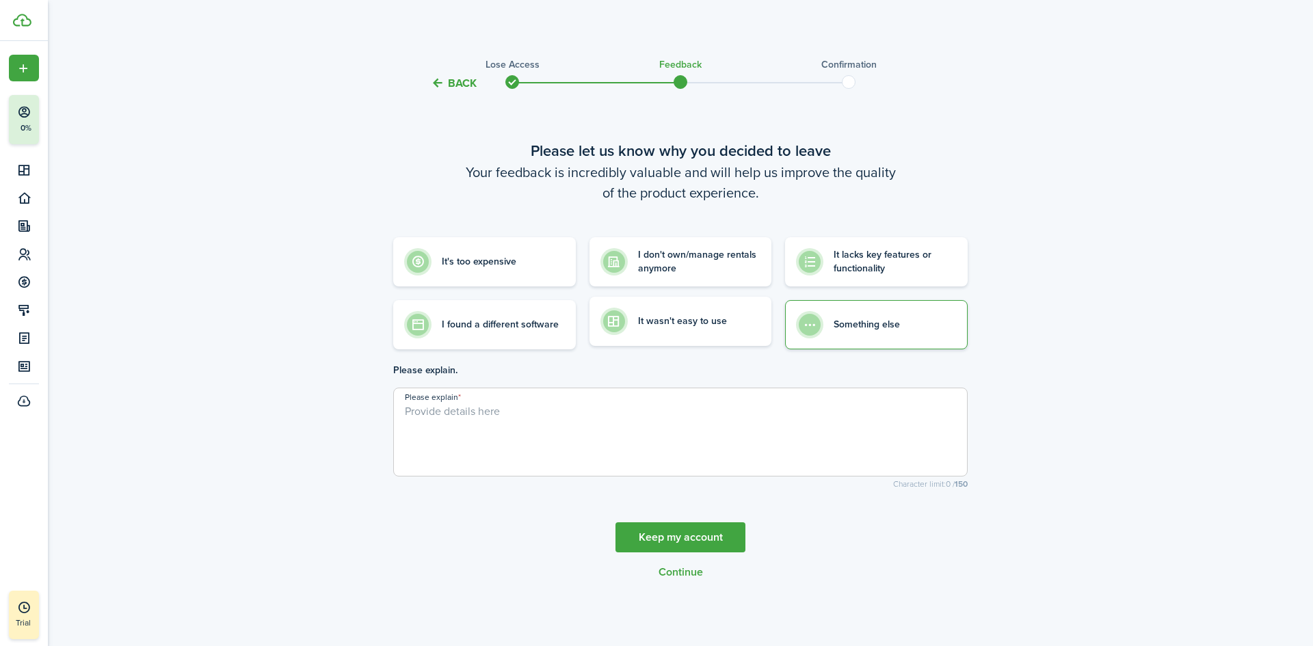
click at [693, 347] on control-choice-item-wrapper "It wasn't easy to use" at bounding box center [681, 324] width 183 height 49
radio input "true"
click at [693, 344] on label "It wasn't easy to use" at bounding box center [681, 324] width 183 height 49
click at [689, 331] on control-radio-card-description "It wasn't easy to use" at bounding box center [682, 325] width 89 height 14
click at [511, 269] on label "It's too expensive" at bounding box center [484, 259] width 183 height 50
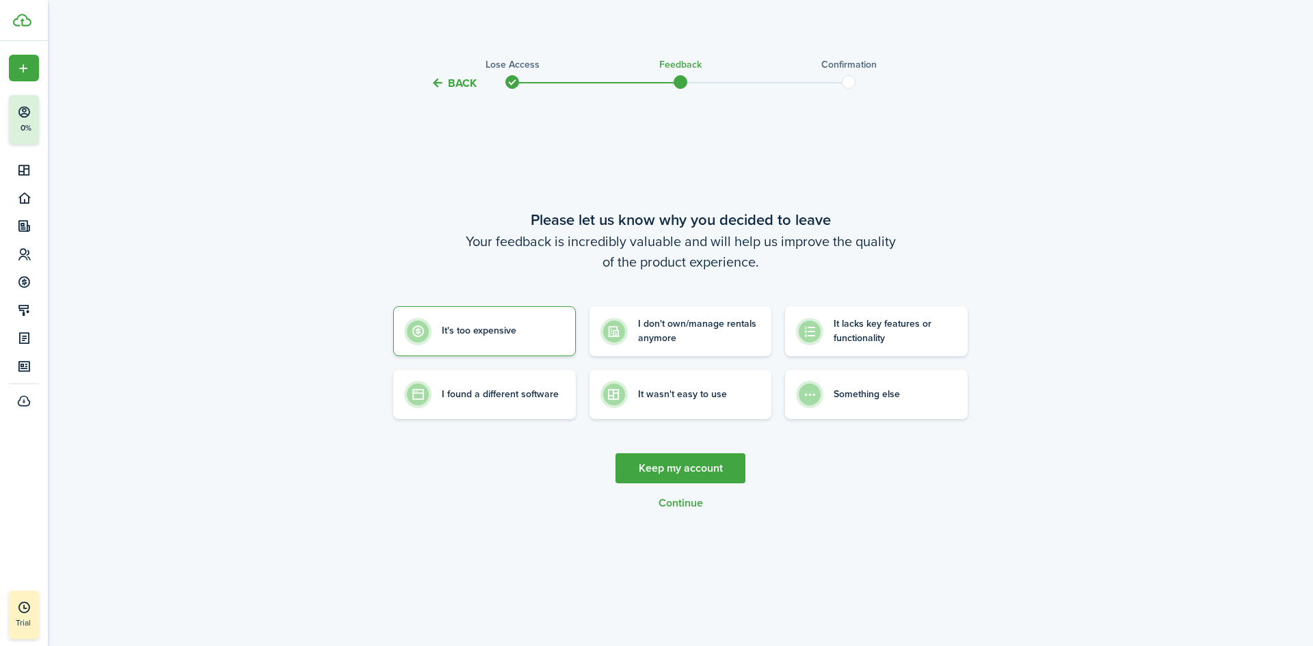
click at [688, 501] on button "Continue" at bounding box center [681, 503] width 44 height 12
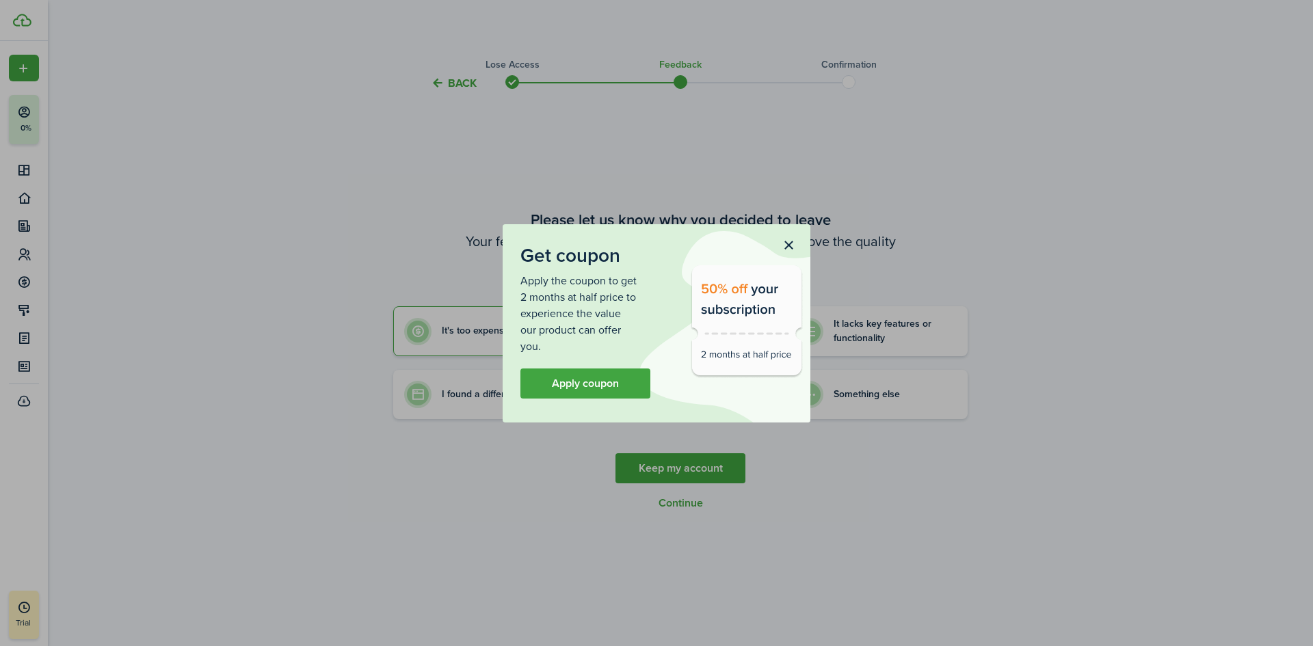
drag, startPoint x: 780, startPoint y: 354, endPoint x: 773, endPoint y: 304, distance: 50.5
click at [780, 355] on img at bounding box center [747, 322] width 114 height 114
click at [783, 247] on button "button" at bounding box center [788, 246] width 23 height 23
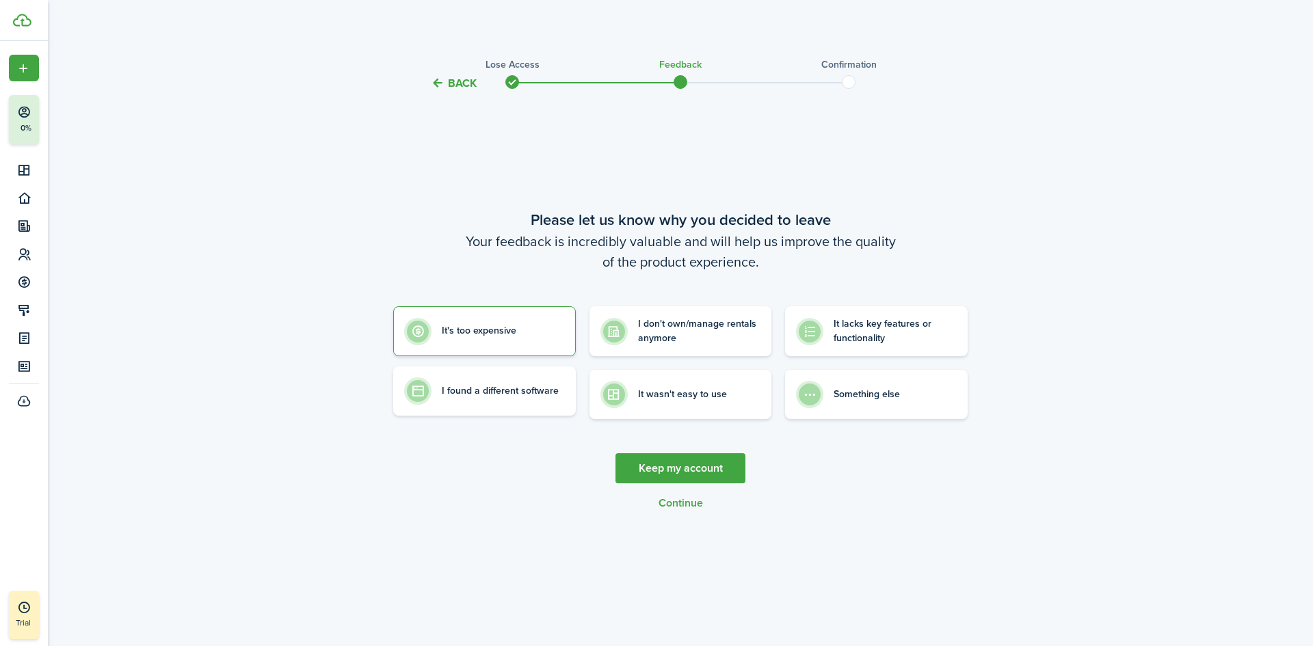
click at [545, 398] on label "I found a different software" at bounding box center [484, 391] width 183 height 49
radio input "false"
radio input "true"
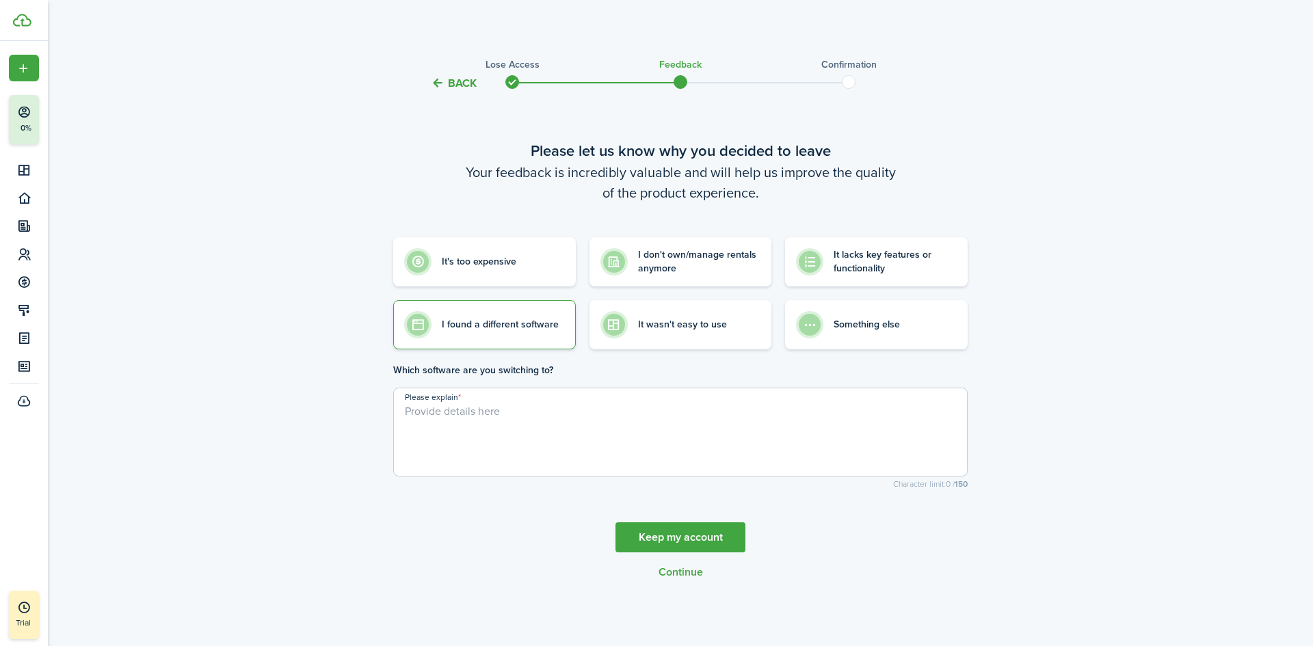
click at [611, 437] on textarea "Please explain" at bounding box center [680, 436] width 573 height 66
type textarea "n/a"
click at [696, 574] on button "Continue" at bounding box center [681, 572] width 44 height 12
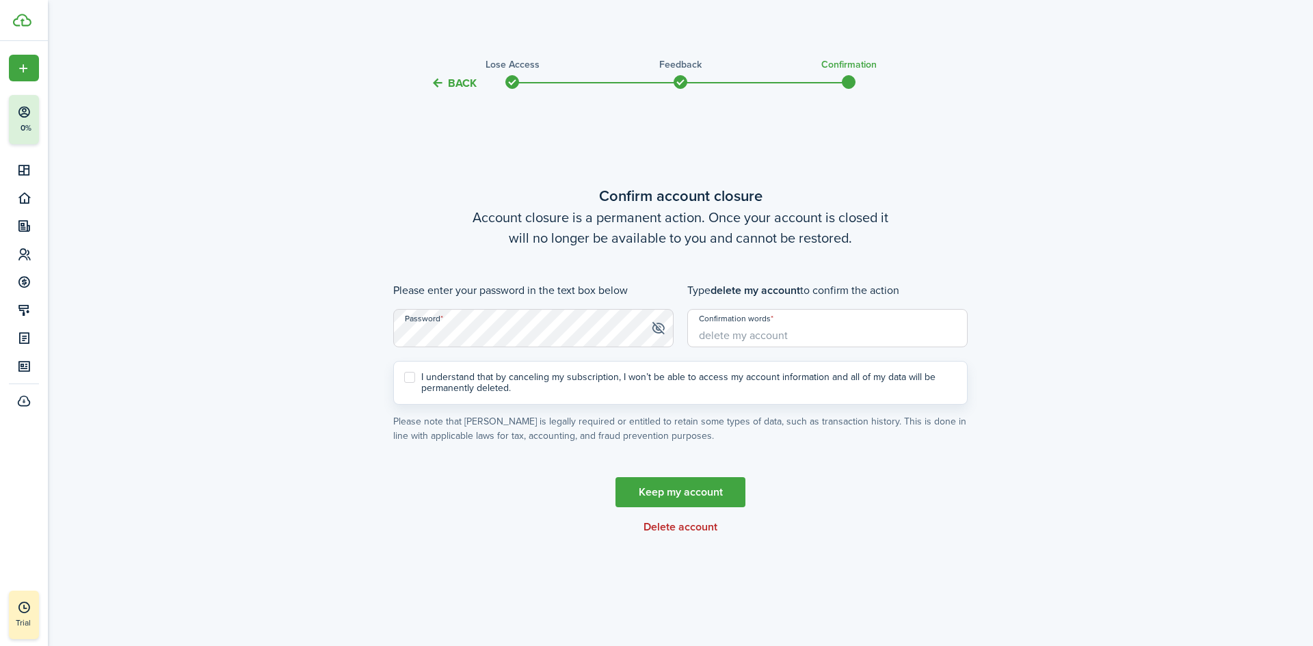
click at [661, 328] on span at bounding box center [658, 328] width 14 height 14
click at [760, 326] on input "Confirmation words" at bounding box center [827, 328] width 280 height 38
click at [720, 337] on input "delet my account" at bounding box center [827, 328] width 280 height 38
type input "delete my account"
click at [415, 378] on label "I understand that by canceling my subscription, I won’t be able to access my ac…" at bounding box center [680, 383] width 553 height 22
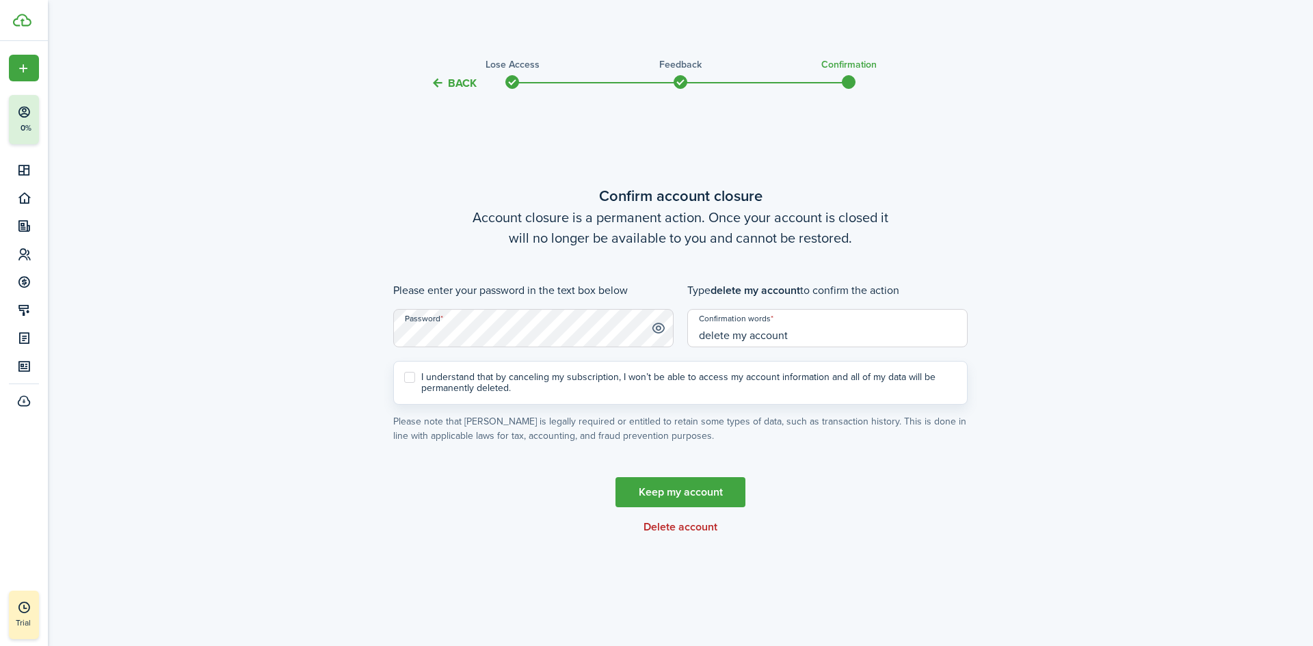
click at [404, 383] on input "I understand that by canceling my subscription, I won’t be able to access my ac…" at bounding box center [403, 383] width 1 height 1
checkbox input "true"
click at [664, 530] on button "Delete account" at bounding box center [681, 527] width 74 height 12
